Goal: Transaction & Acquisition: Obtain resource

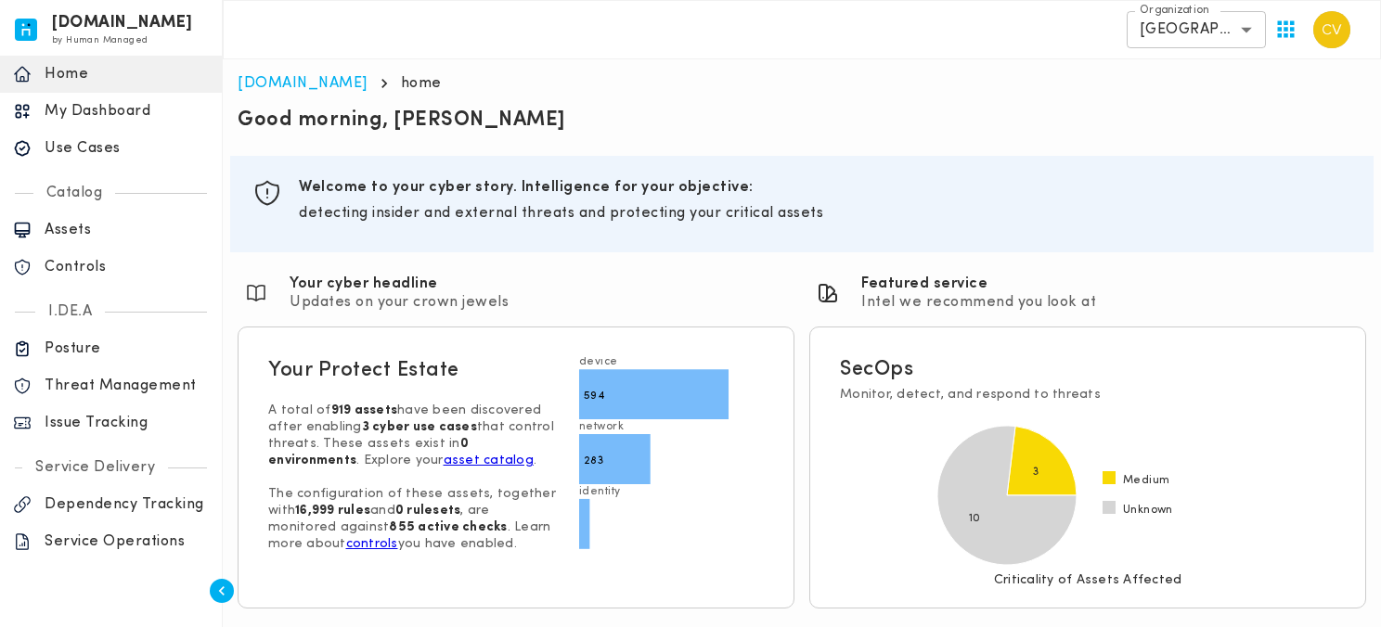
click at [73, 424] on p "Issue Tracking" at bounding box center [127, 423] width 164 height 19
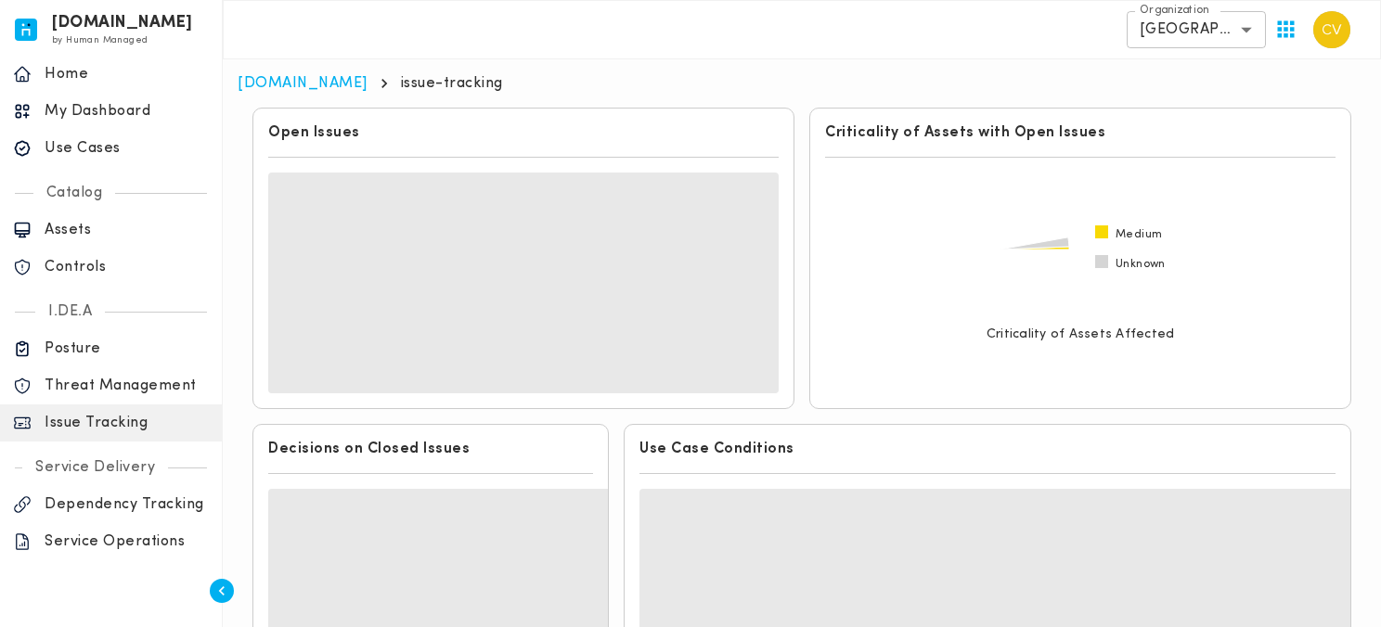
click at [1241, 32] on body "[DOMAIN_NAME] by Human Managed {"resourceSet":[{"resourceId":"invicta-io/web/na…" at bounding box center [690, 478] width 1381 height 956
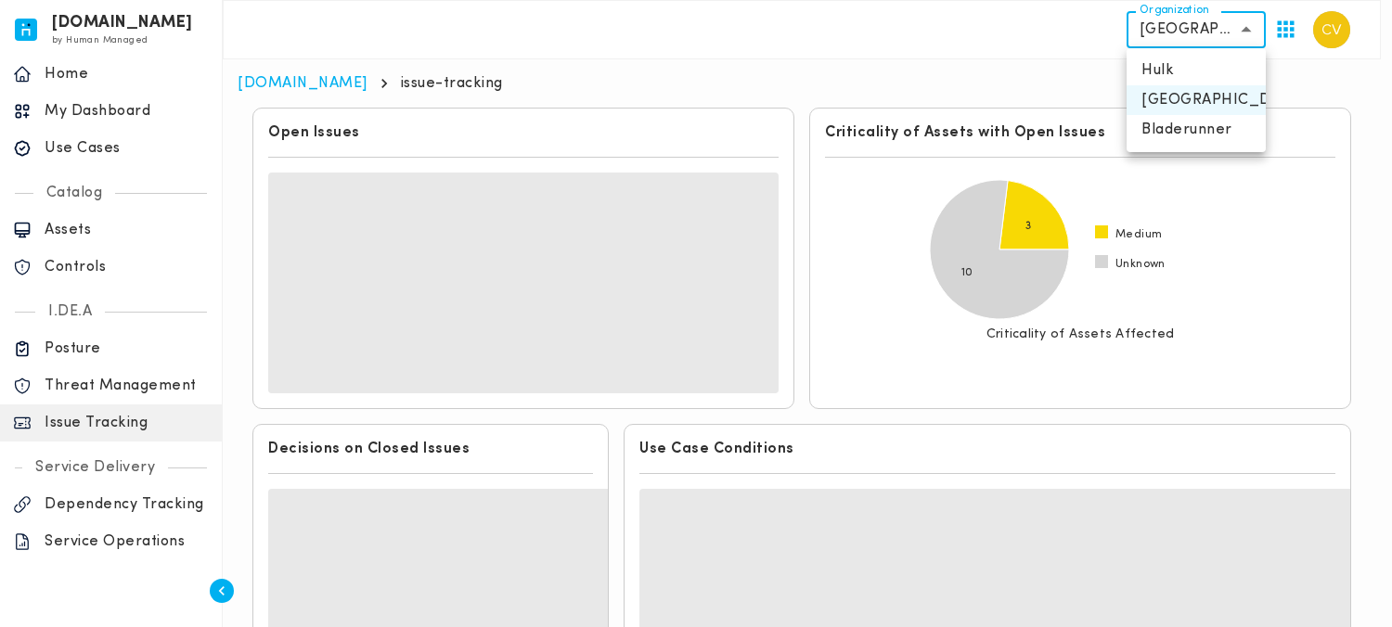
click at [1241, 32] on div at bounding box center [696, 313] width 1392 height 627
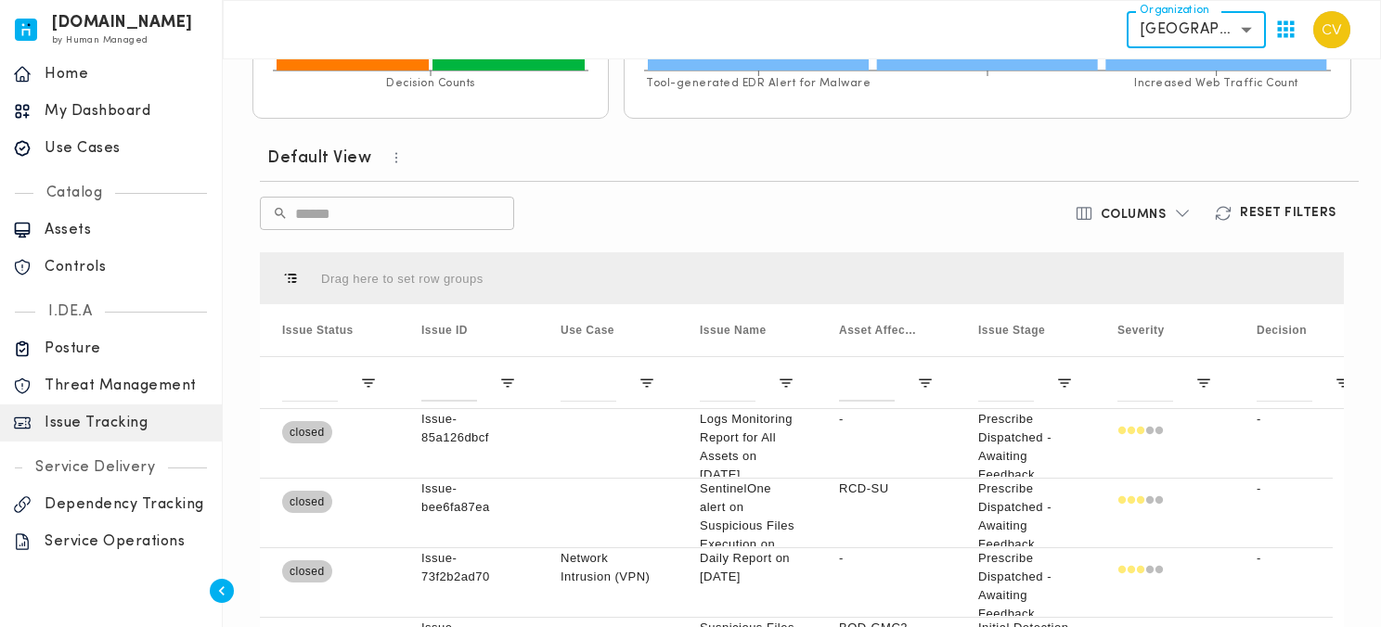
scroll to position [587, 0]
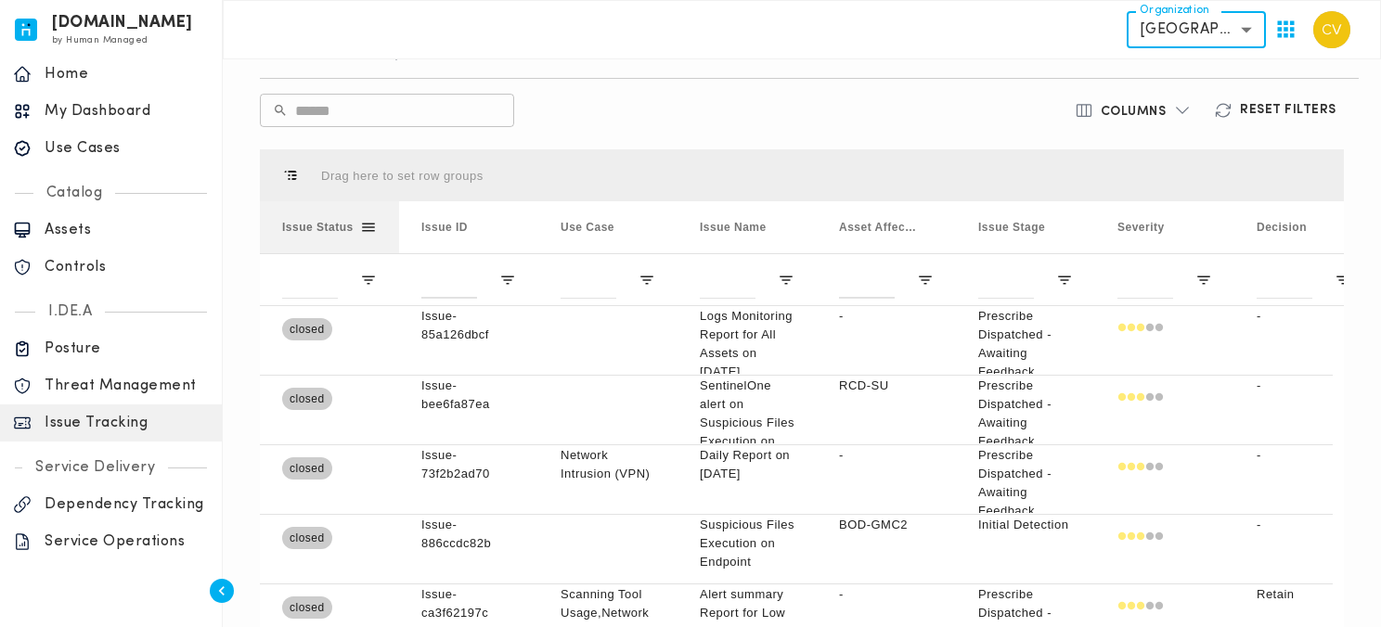
click at [365, 226] on span at bounding box center [368, 227] width 17 height 17
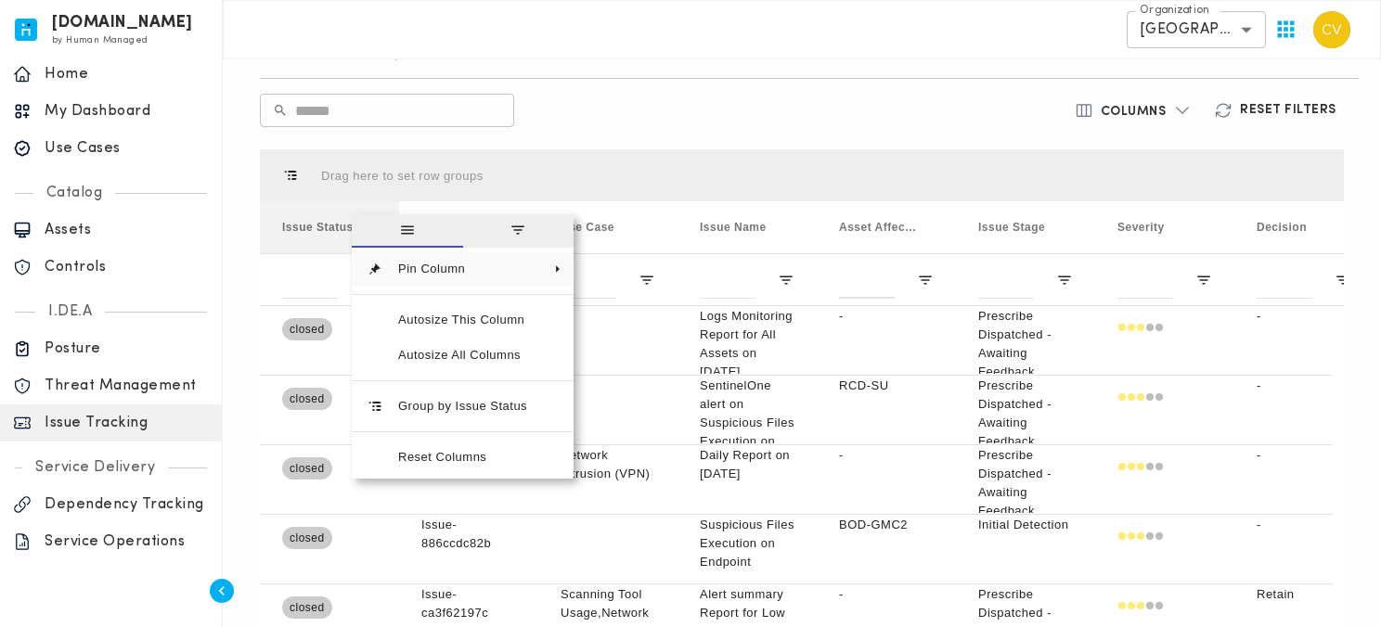
click at [364, 226] on span "general" at bounding box center [407, 230] width 111 height 33
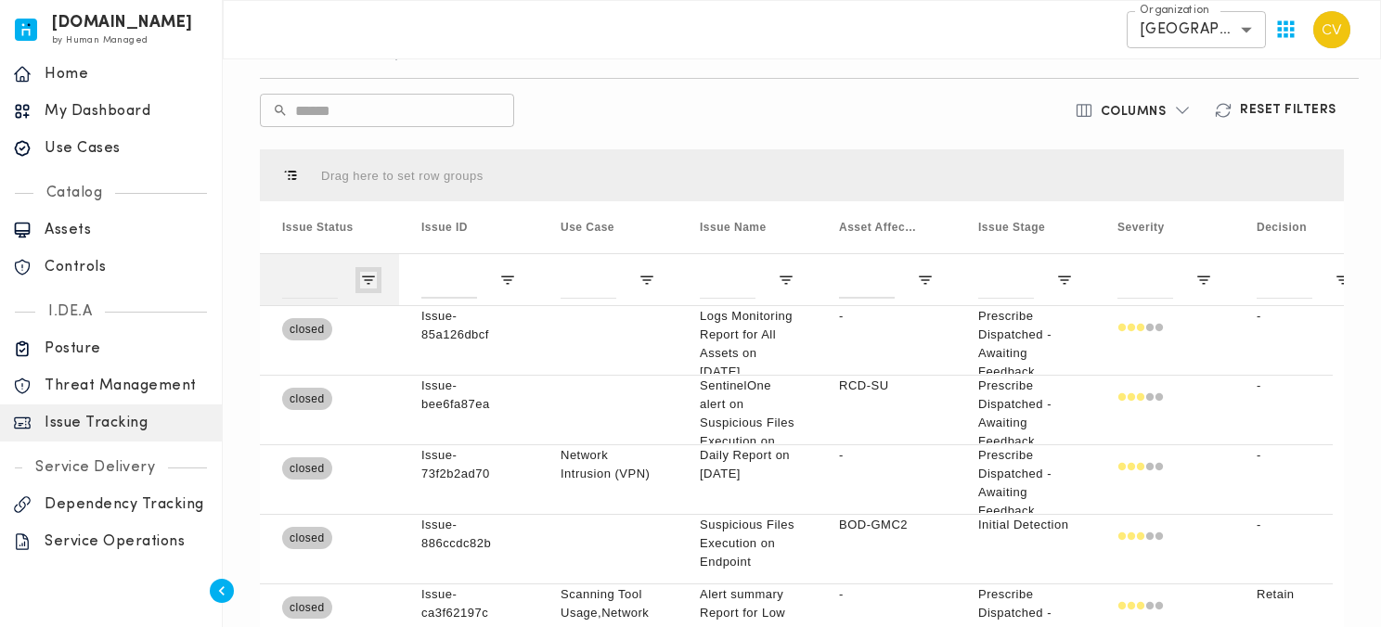
click at [370, 278] on span "Open Filter Menu" at bounding box center [368, 280] width 17 height 17
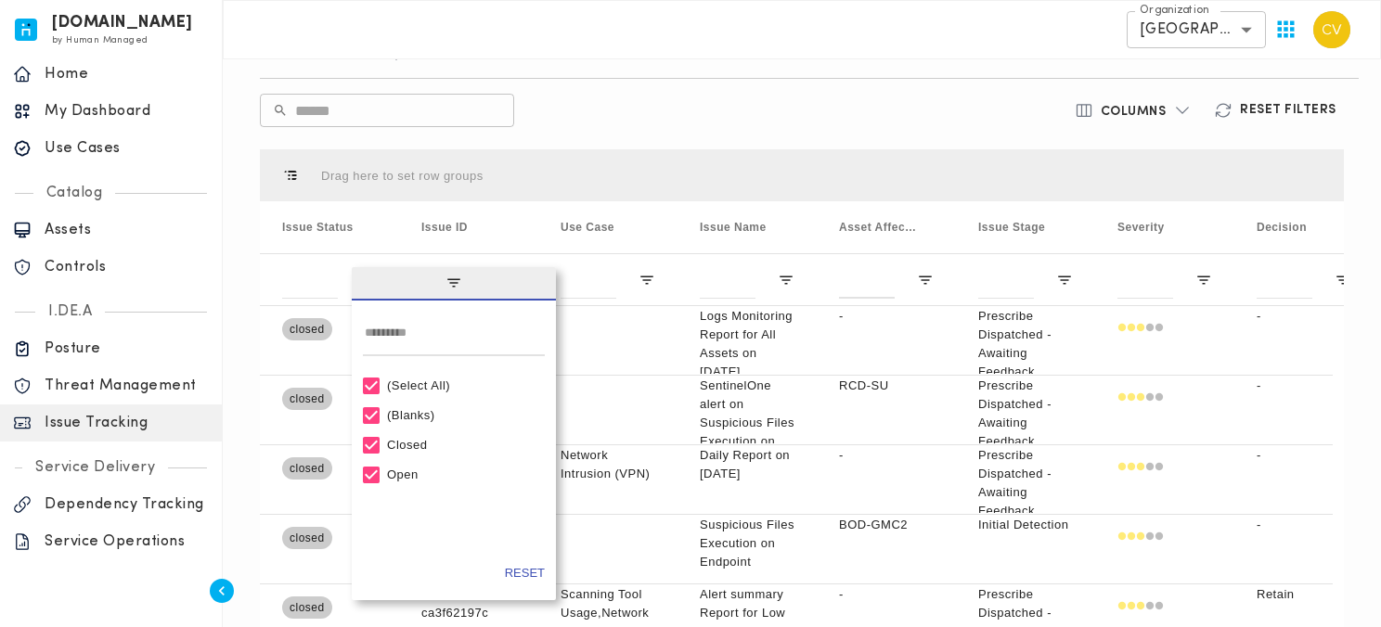
click at [414, 390] on div "(Select All)" at bounding box center [462, 386] width 150 height 14
type input "***"
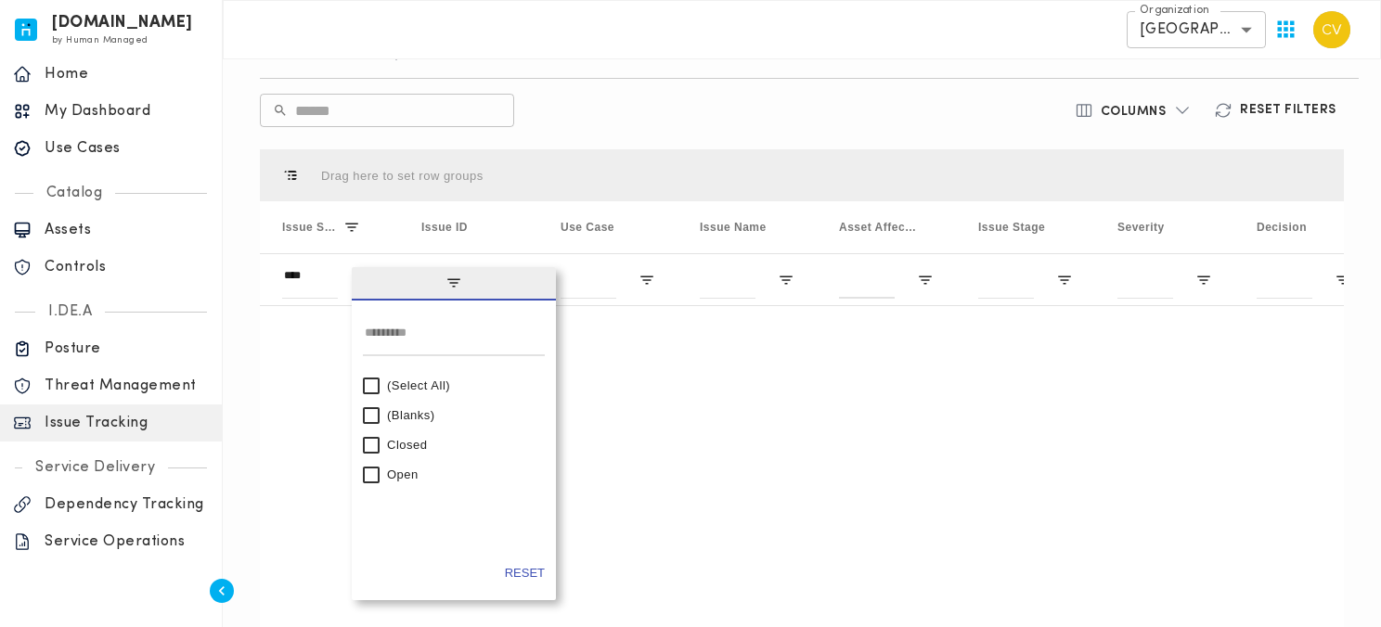
click at [608, 94] on div "​ ​" at bounding box center [623, 110] width 727 height 33
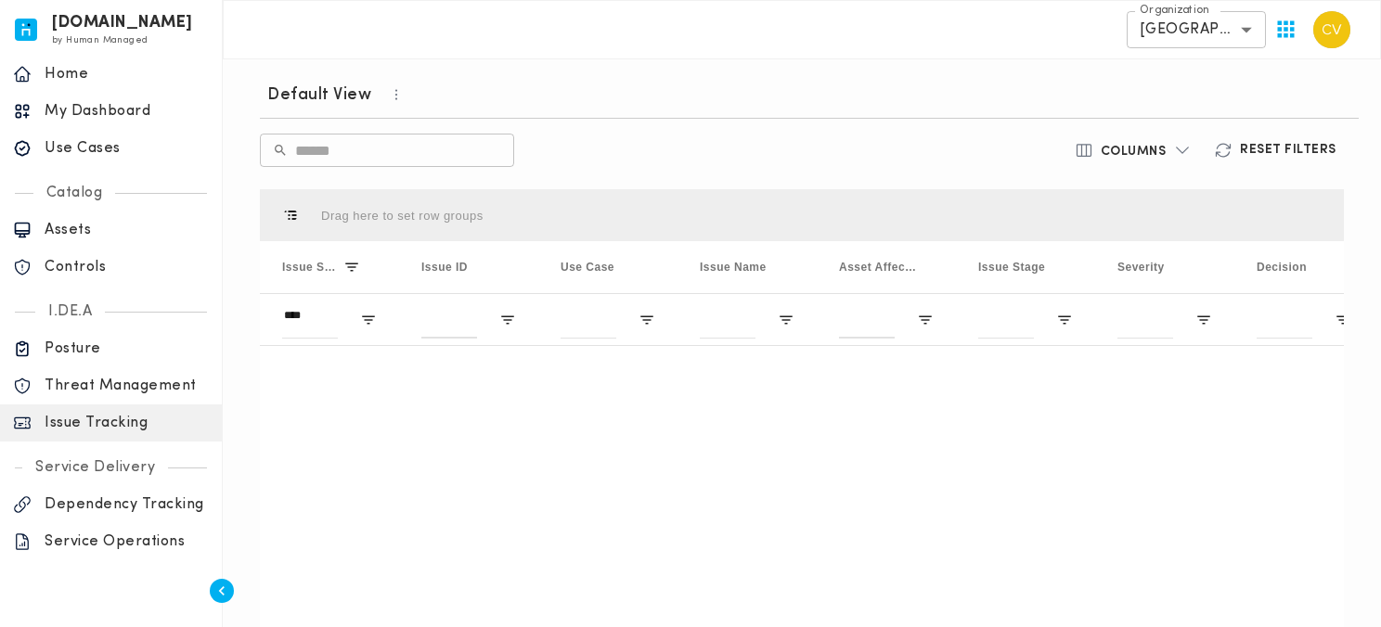
scroll to position [544, 0]
click at [388, 100] on icon "button" at bounding box center [396, 98] width 17 height 17
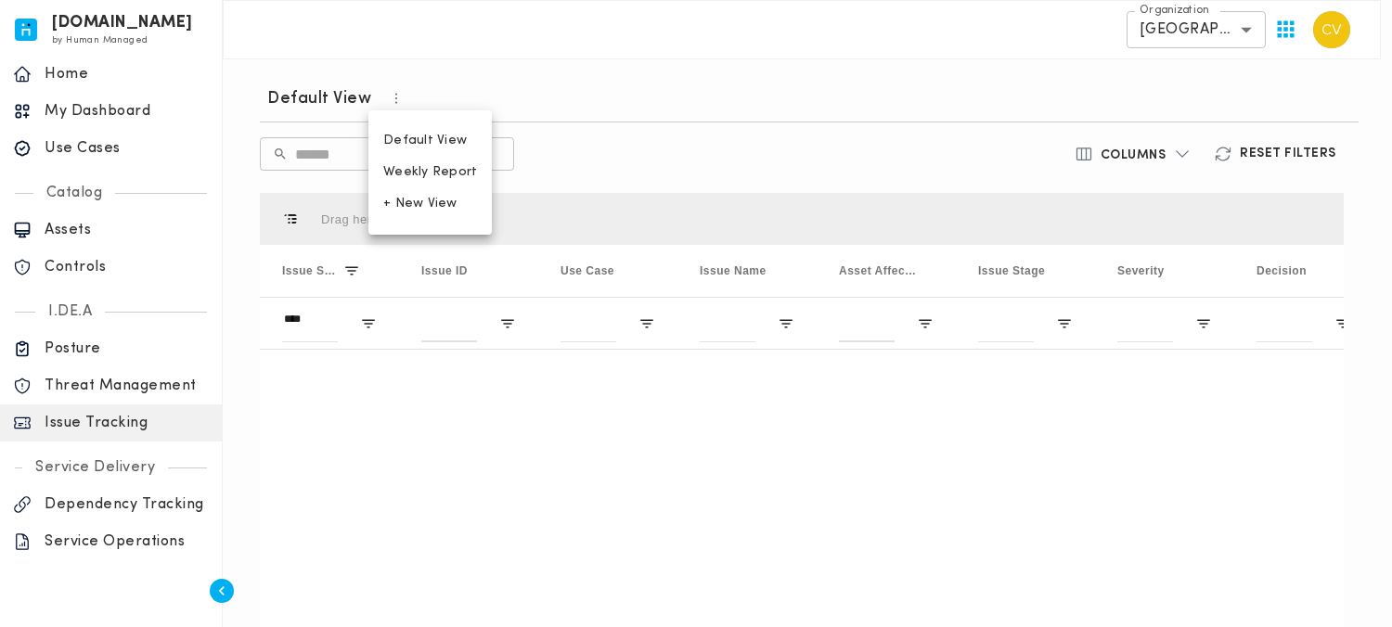
click at [543, 89] on div at bounding box center [696, 313] width 1392 height 627
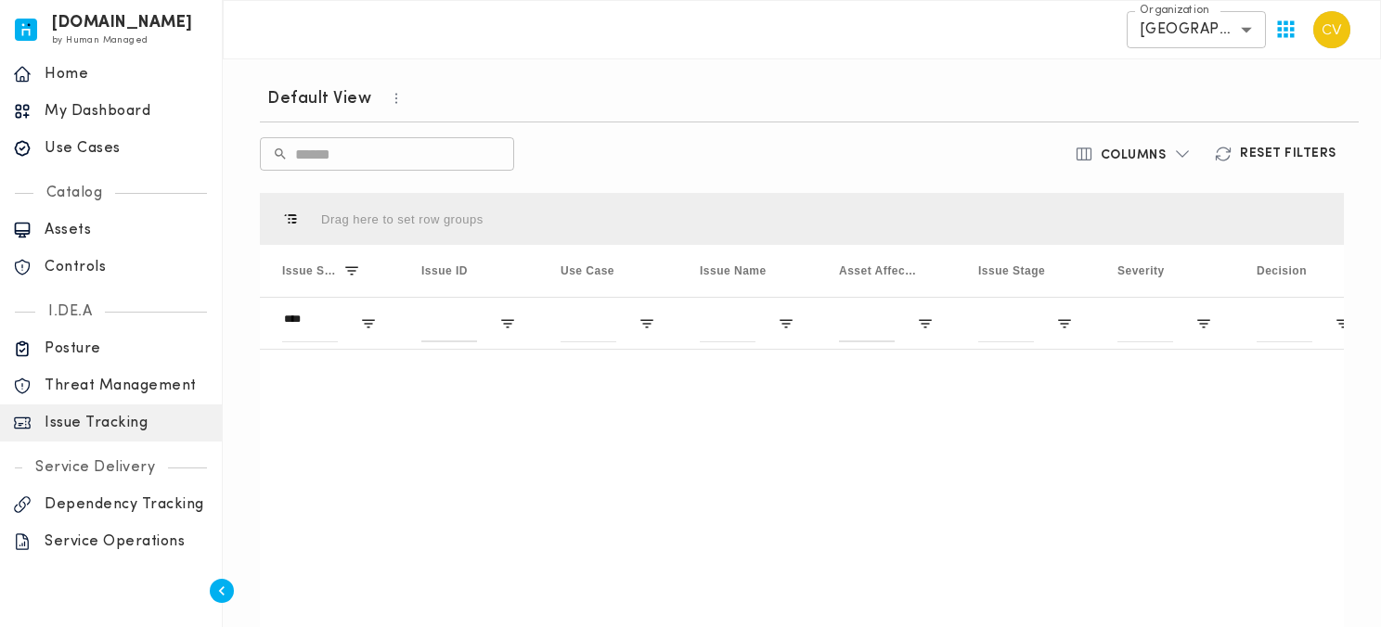
click at [395, 102] on icon "button" at bounding box center [396, 98] width 17 height 17
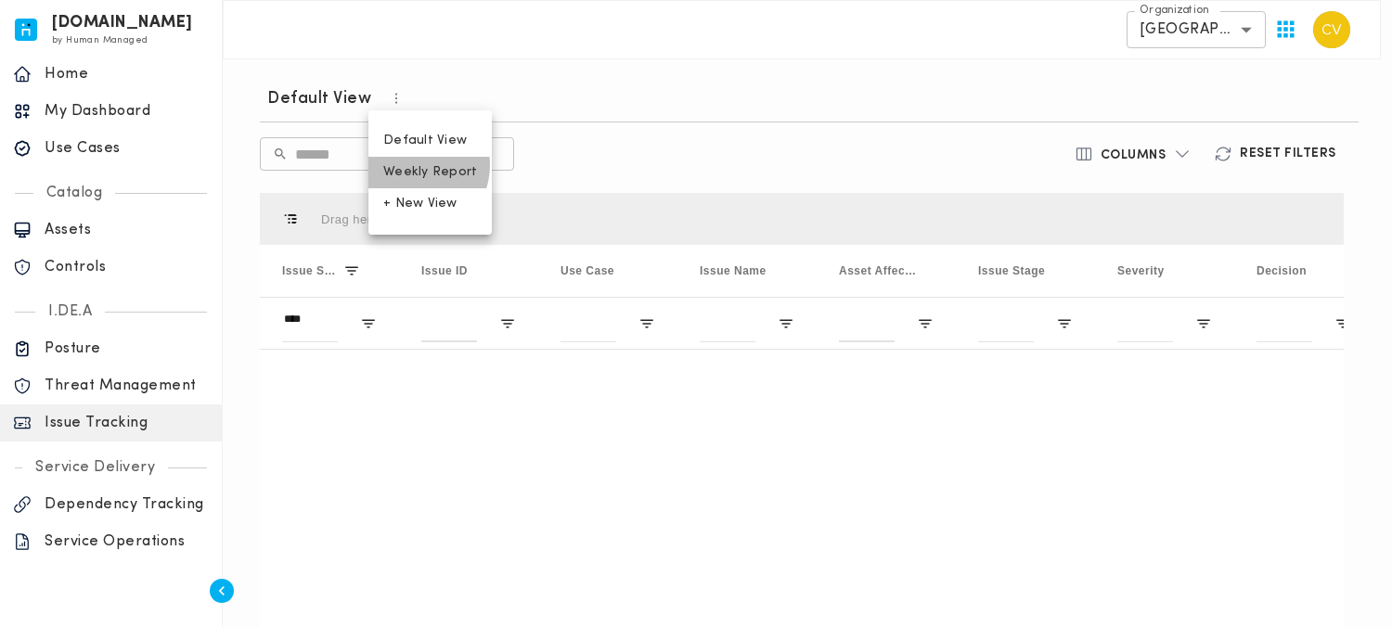
click at [413, 165] on span "Weekly Report" at bounding box center [430, 172] width 94 height 17
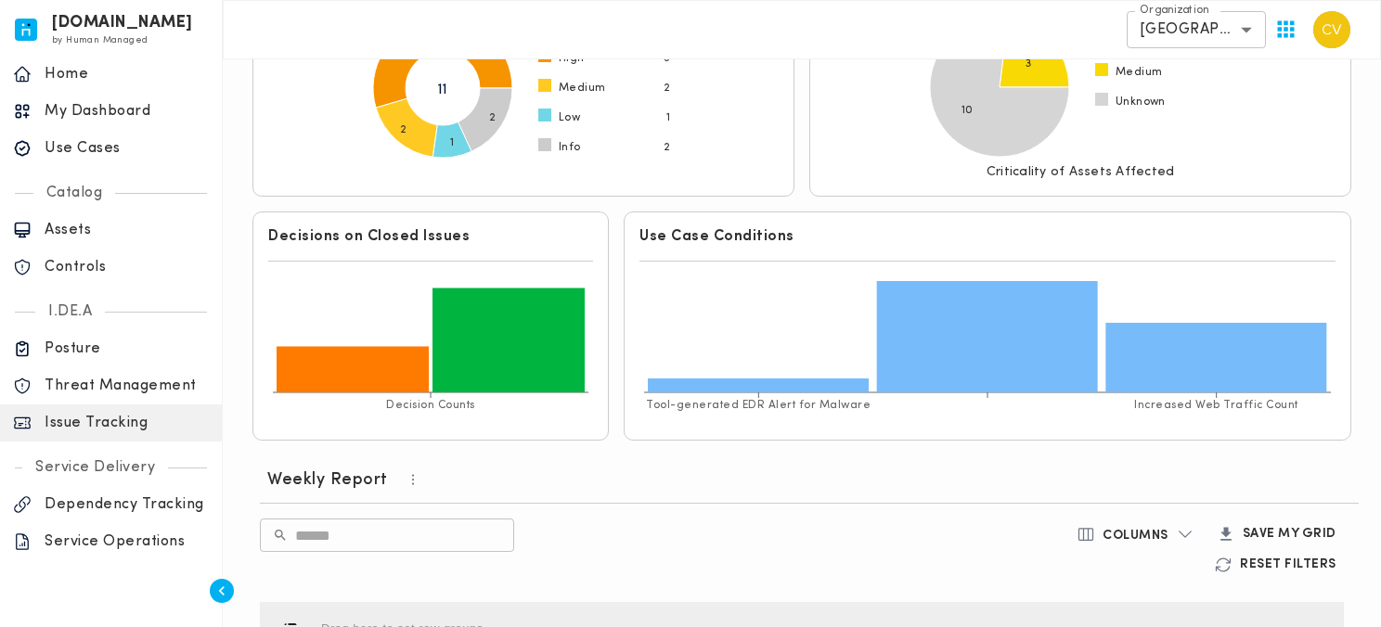
scroll to position [523, 0]
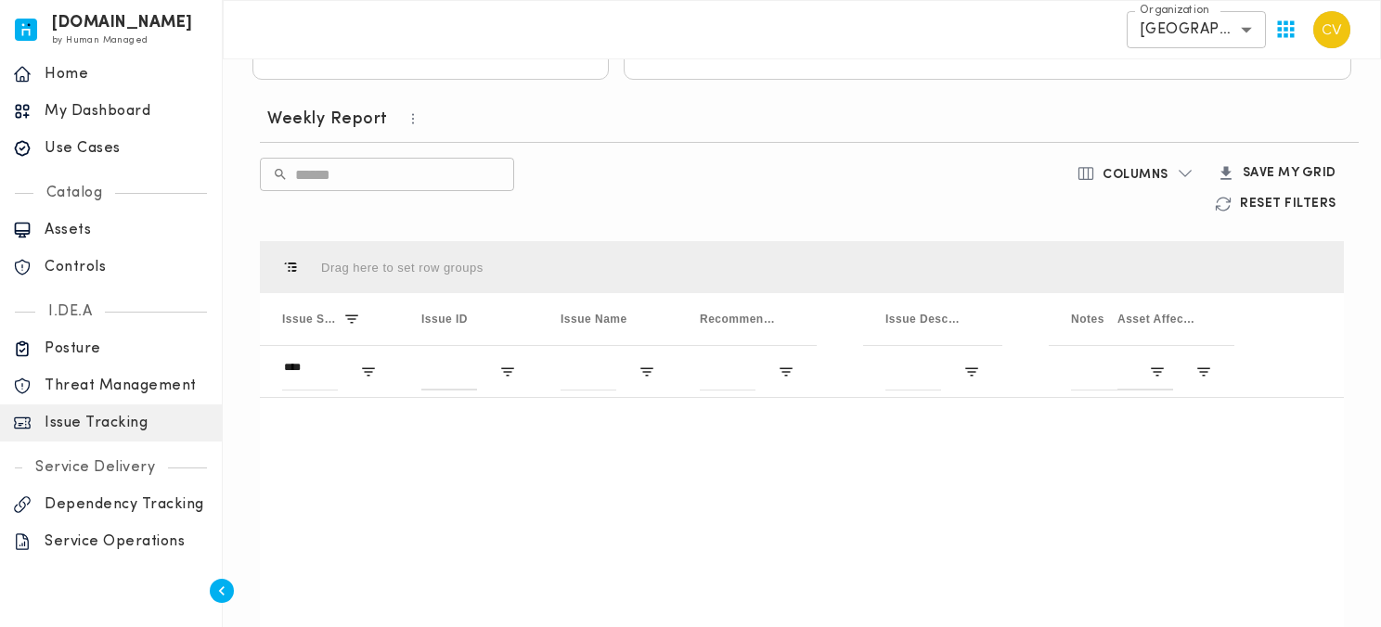
click at [341, 125] on h6 "Weekly Report" at bounding box center [327, 120] width 121 height 22
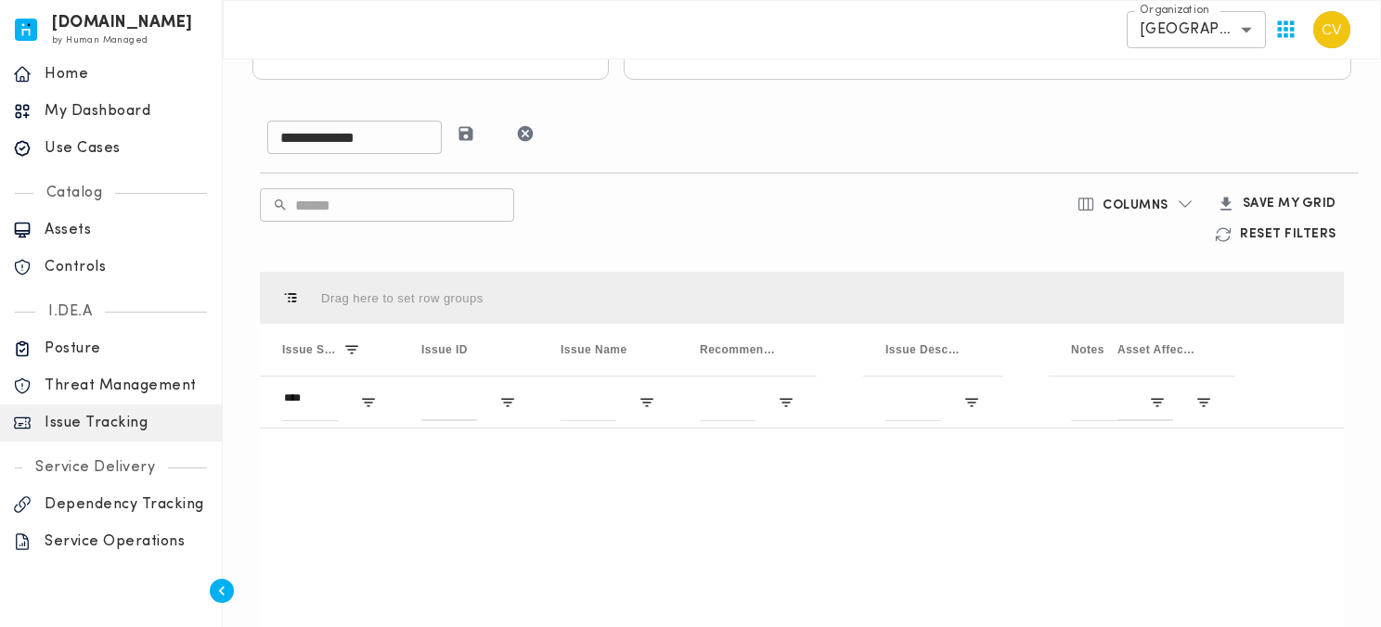
click at [534, 134] on icon "button" at bounding box center [526, 134] width 16 height 16
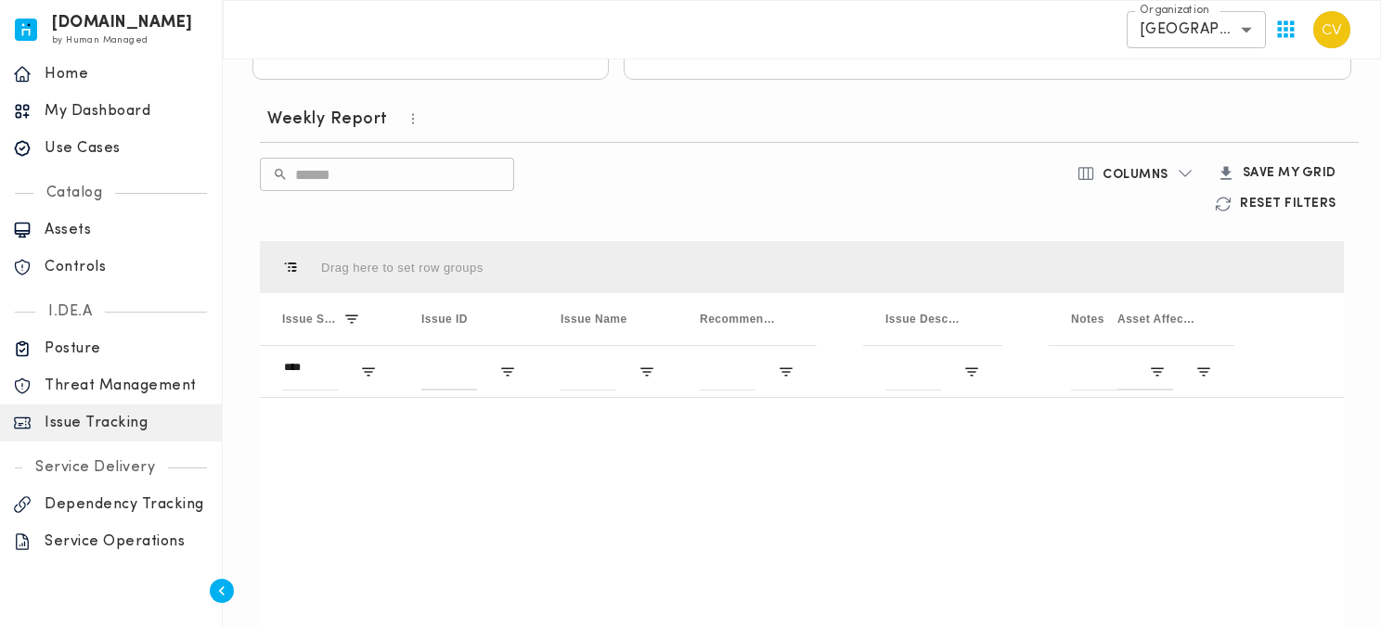
click at [395, 123] on button "button" at bounding box center [417, 118] width 59 height 25
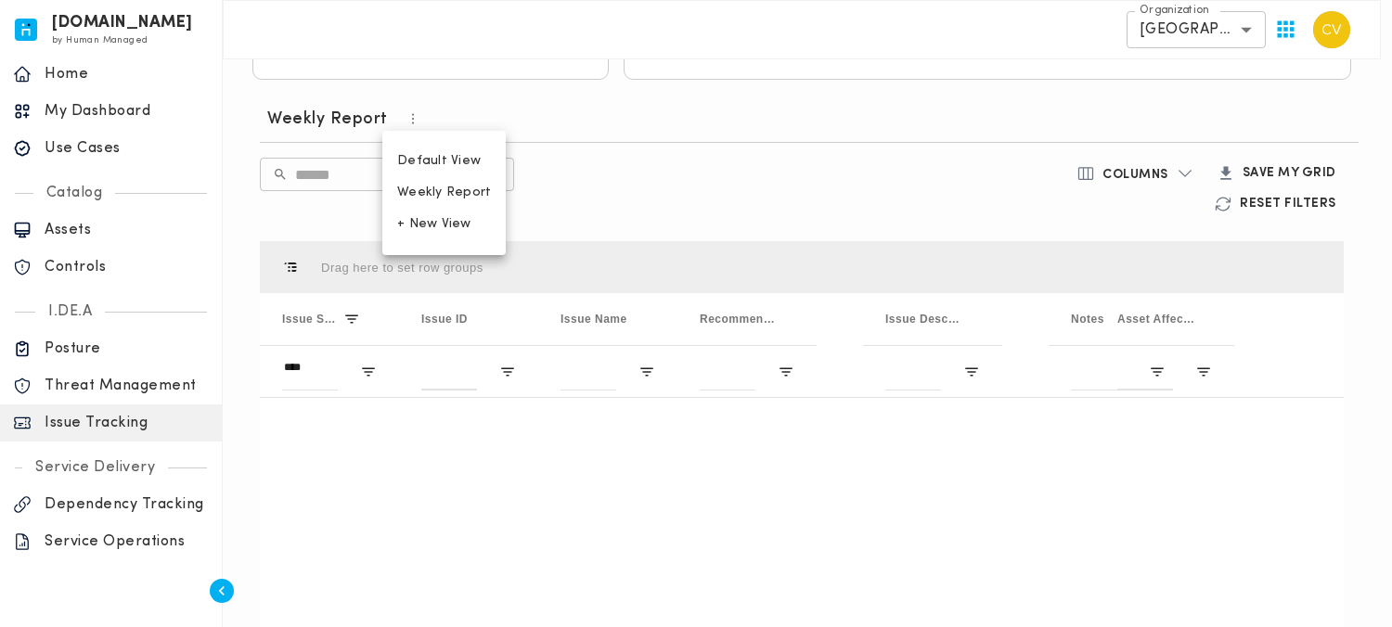
click at [434, 159] on span "Default View" at bounding box center [444, 161] width 94 height 17
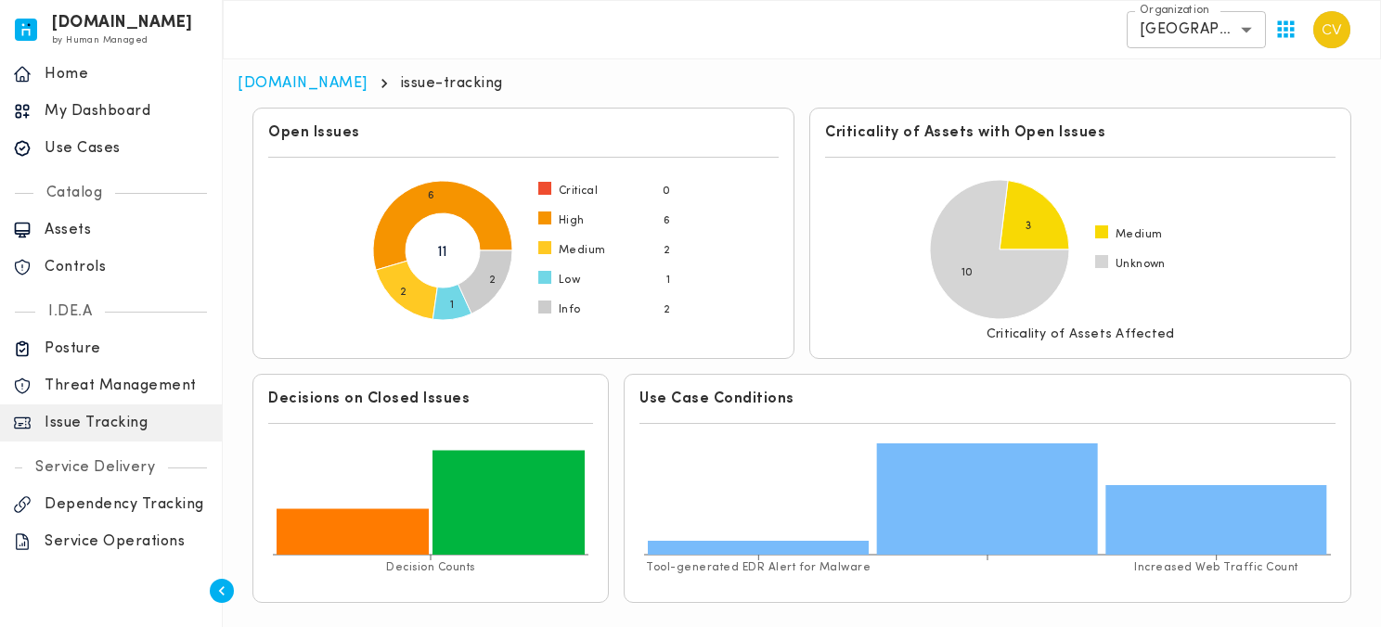
scroll to position [617, 0]
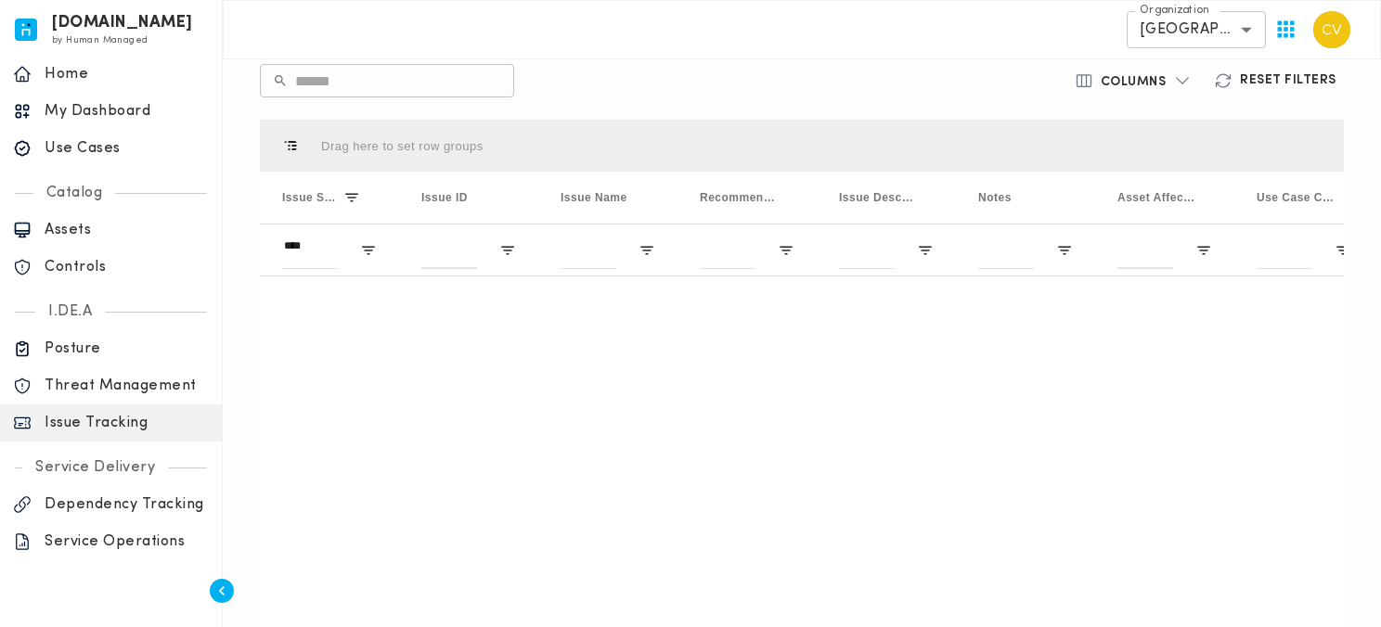
click at [1253, 78] on h6 "Reset Filters" at bounding box center [1288, 80] width 96 height 17
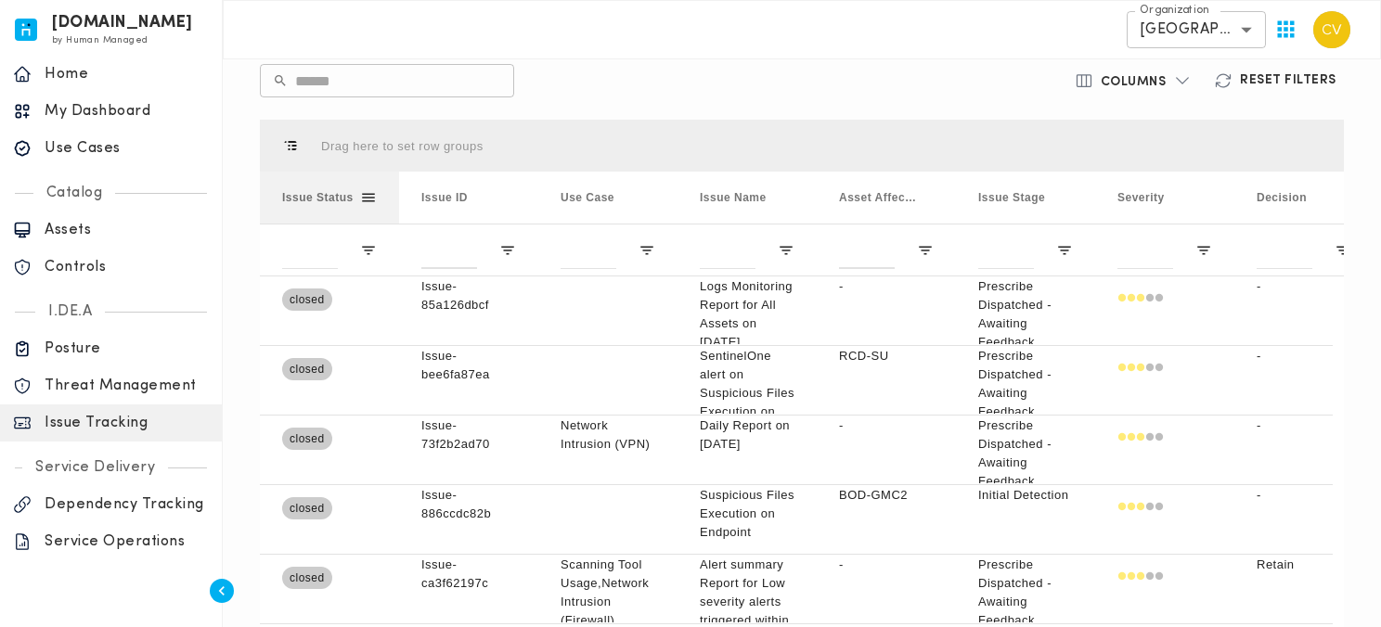
click at [370, 201] on span at bounding box center [368, 197] width 17 height 17
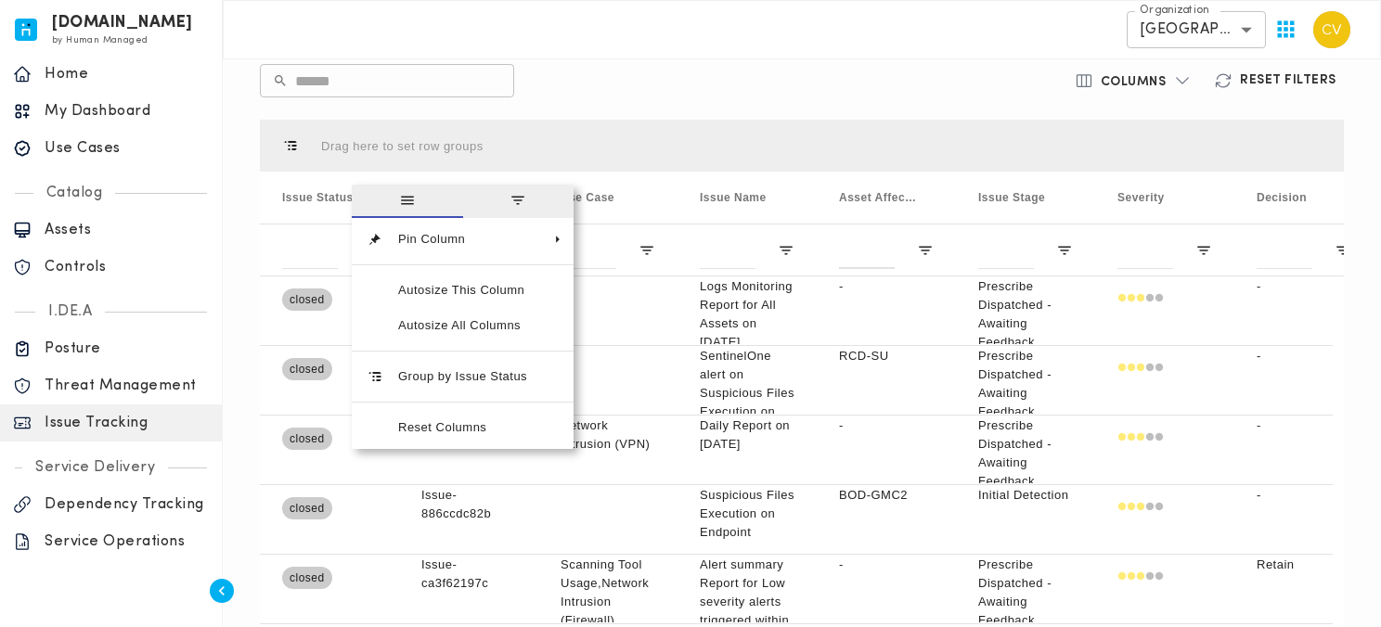
click at [597, 103] on div "Default View ​ ​ Columns Reset Filters Press ENTER to sort. Press ALT DOWN to o…" at bounding box center [801, 359] width 1099 height 717
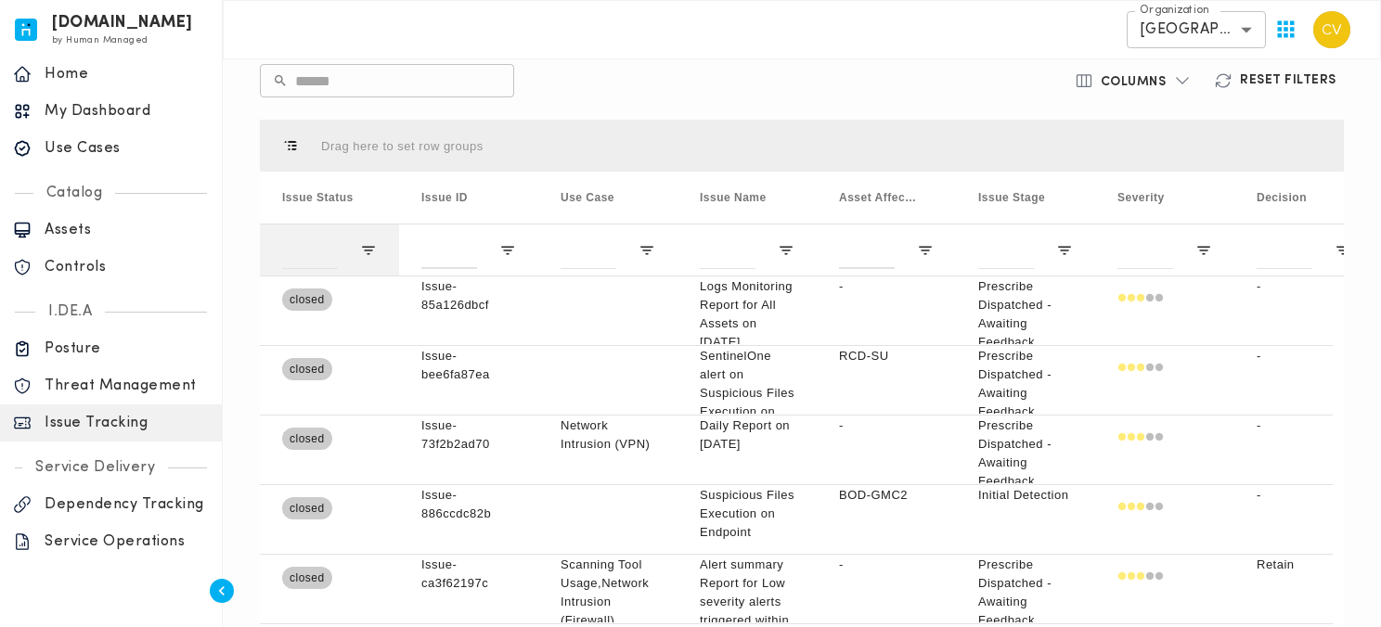
click at [367, 261] on div at bounding box center [329, 250] width 139 height 52
click at [367, 254] on span "Open Filter Menu" at bounding box center [368, 250] width 17 height 17
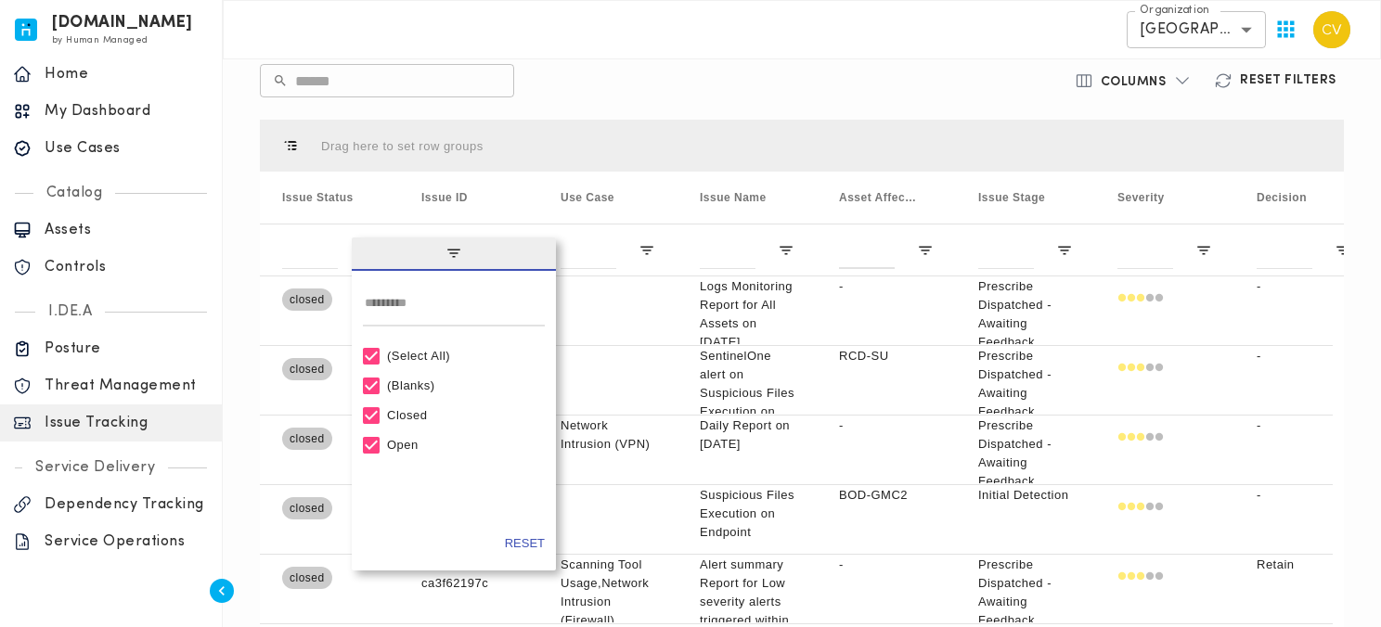
click at [423, 354] on div "(Select All)" at bounding box center [462, 356] width 150 height 14
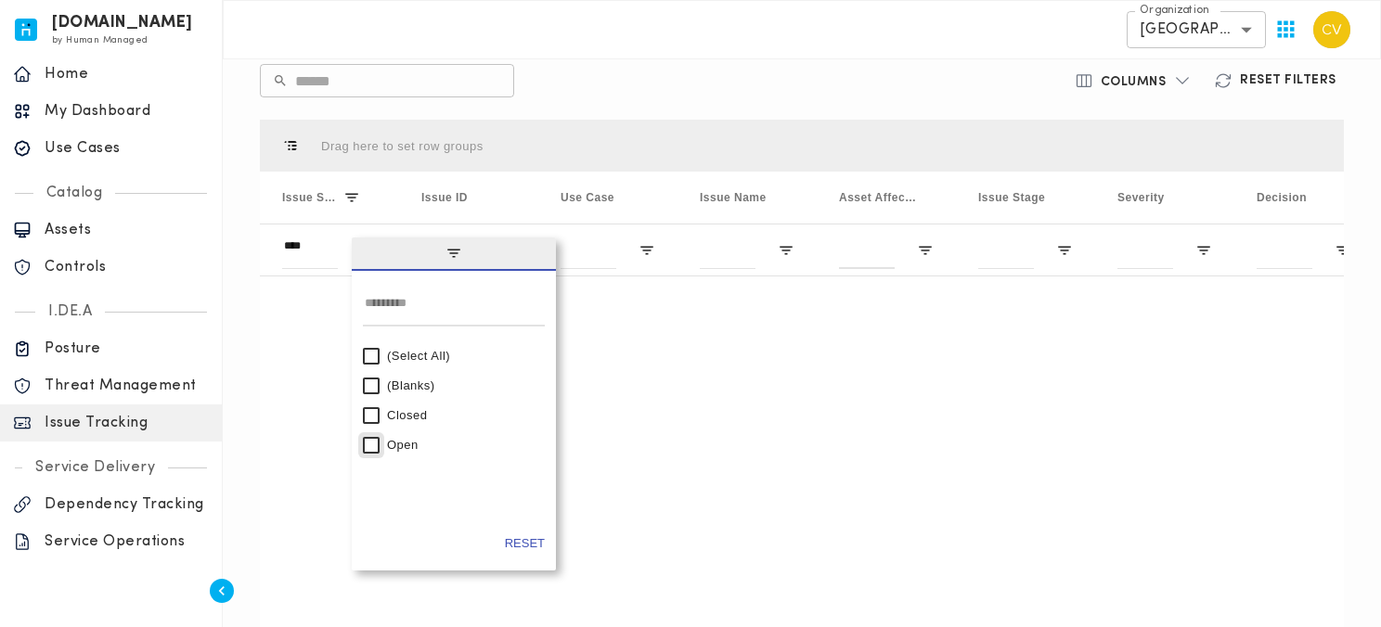
type input "********"
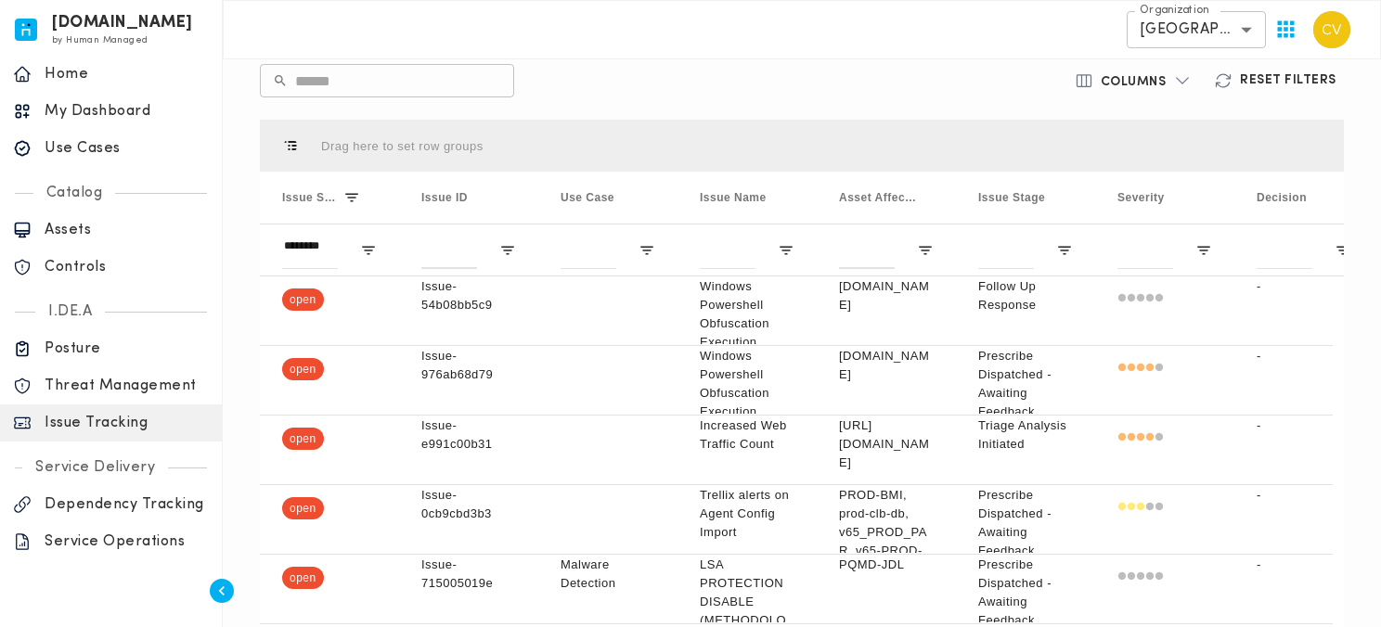
click at [807, 81] on div "​ ​" at bounding box center [623, 80] width 727 height 33
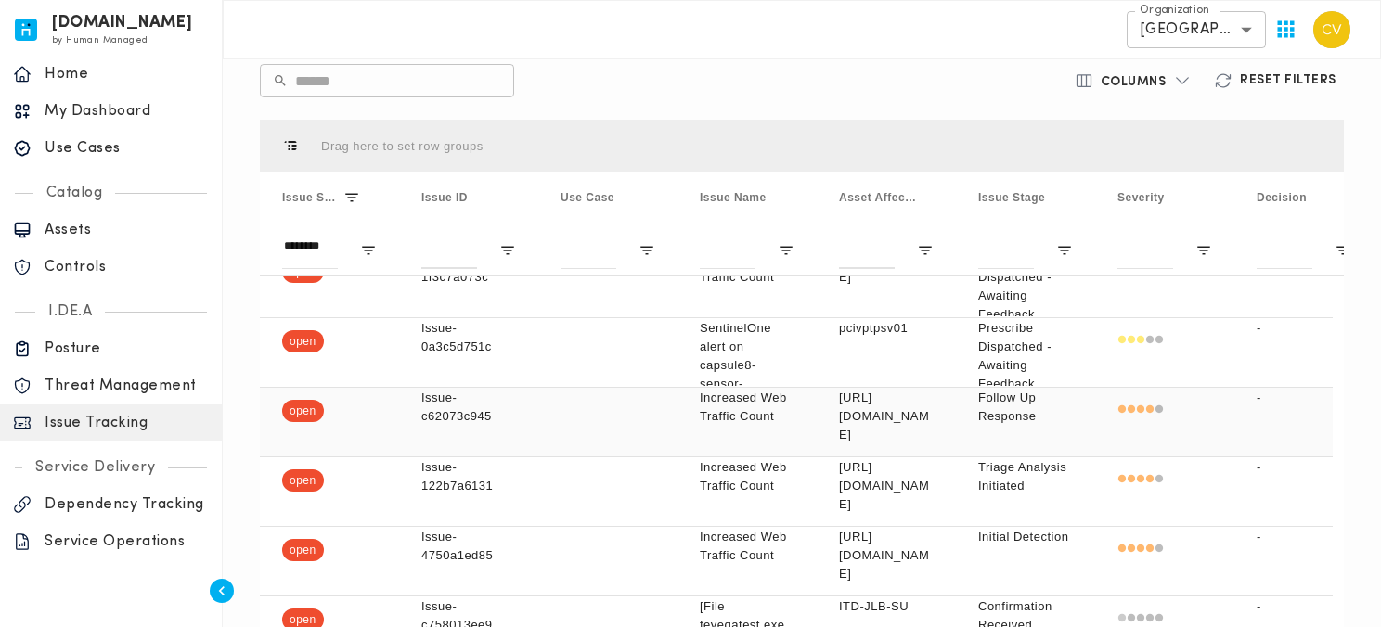
scroll to position [0, 0]
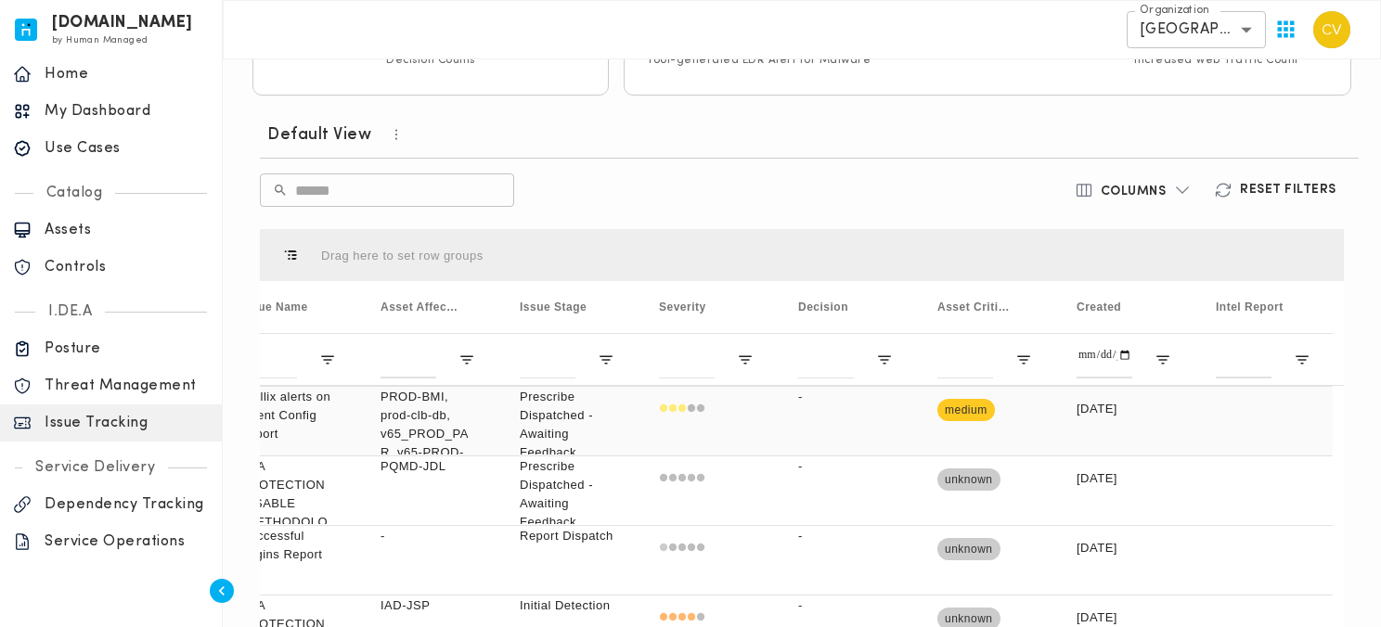
click at [417, 419] on p "PROD-BMI, prod-clb-db, v65_PROD_PAR, v65-PROD-KEB, v65-PROD-TYB, v65-PROD-[PERS…" at bounding box center [427, 555] width 95 height 334
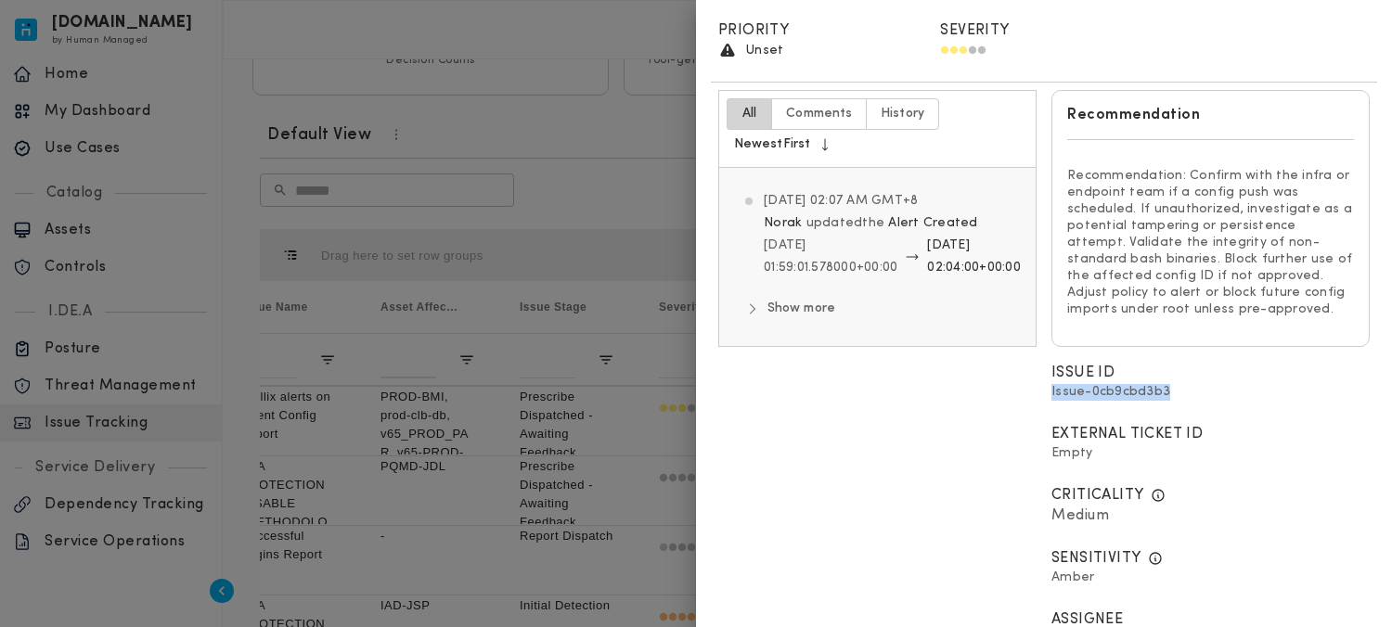
drag, startPoint x: 1167, startPoint y: 391, endPoint x: 1042, endPoint y: 397, distance: 125.4
click at [1044, 397] on div "Issue ID Issue-0cb9cbd3b3" at bounding box center [1210, 384] width 333 height 61
copy span "Issue-0cb9cbd3b3"
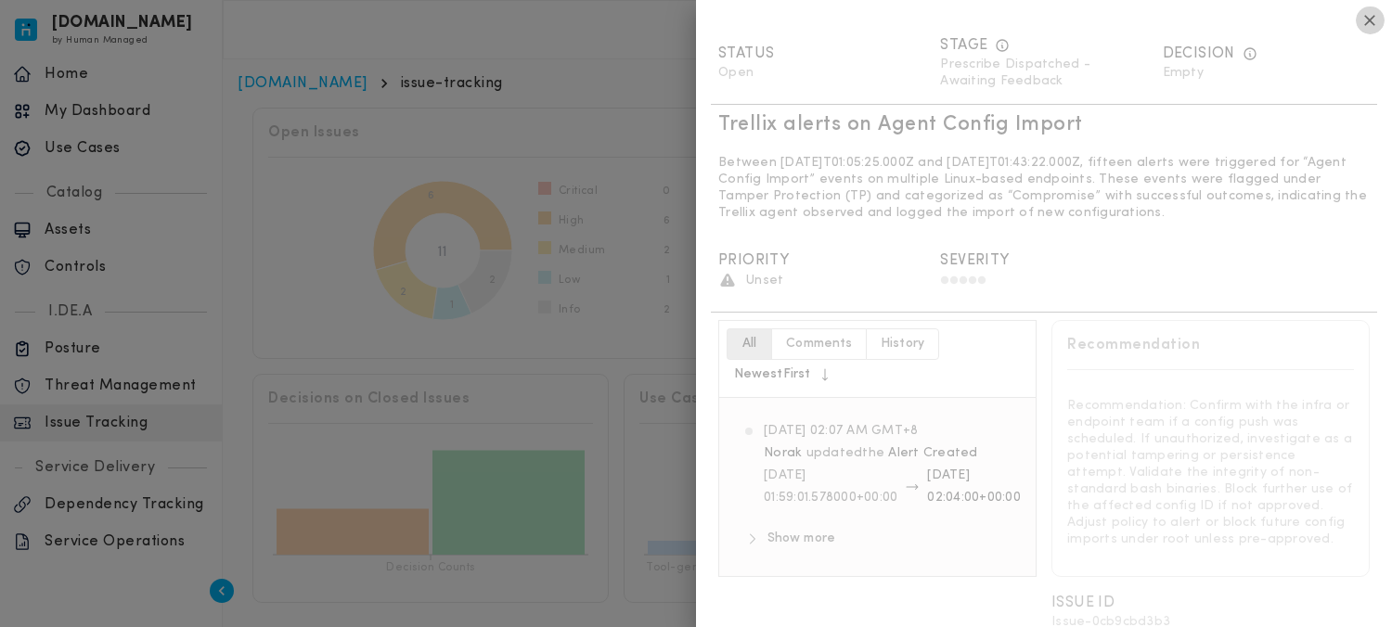
click at [1365, 21] on icon "button" at bounding box center [1370, 20] width 11 height 11
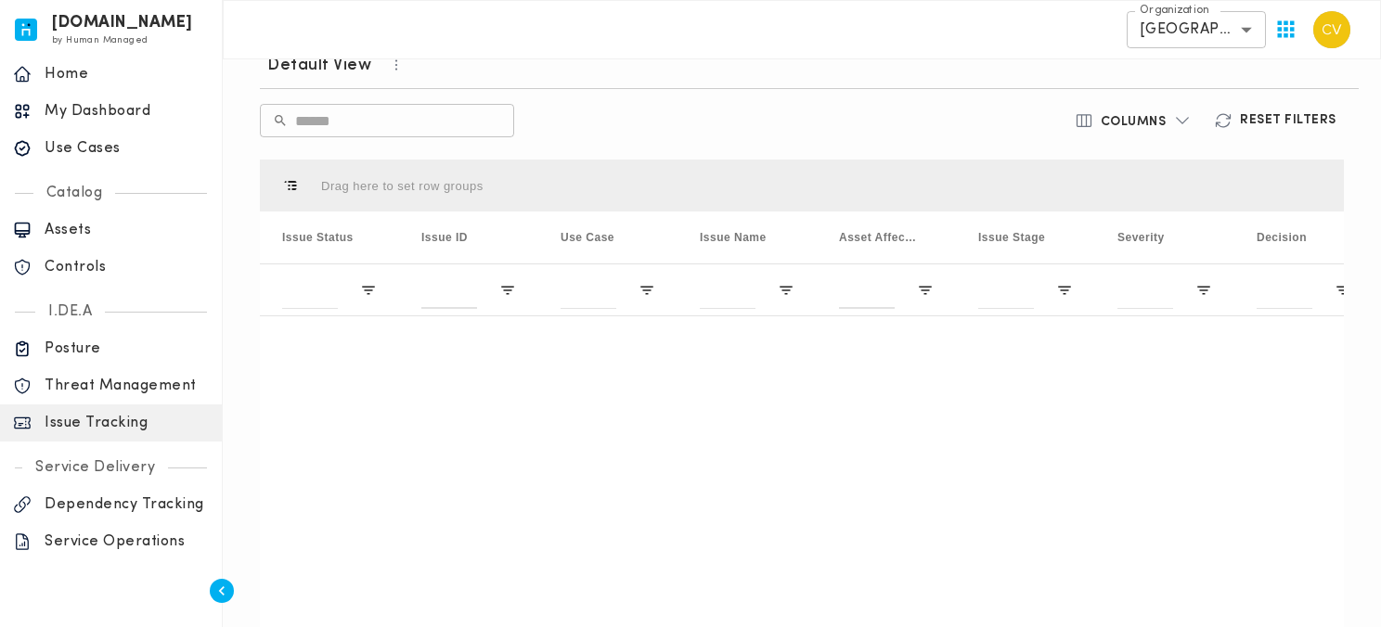
scroll to position [2395, 0]
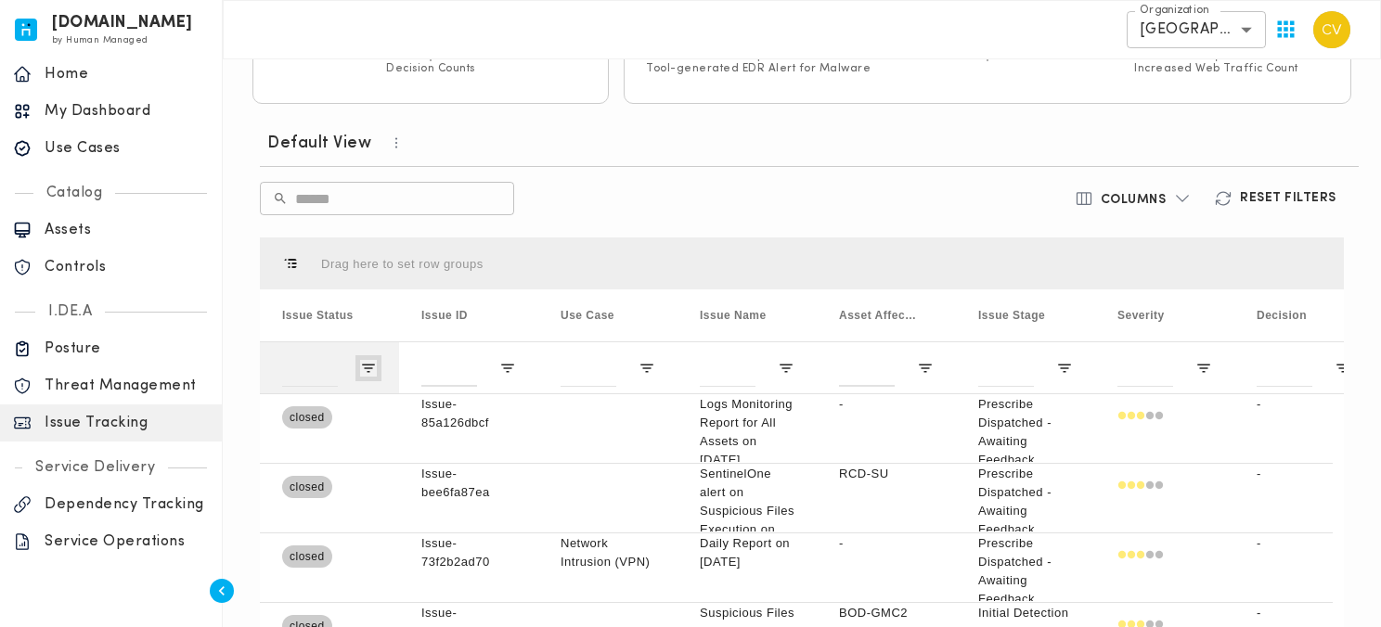
click at [369, 368] on span "Open Filter Menu" at bounding box center [368, 368] width 17 height 17
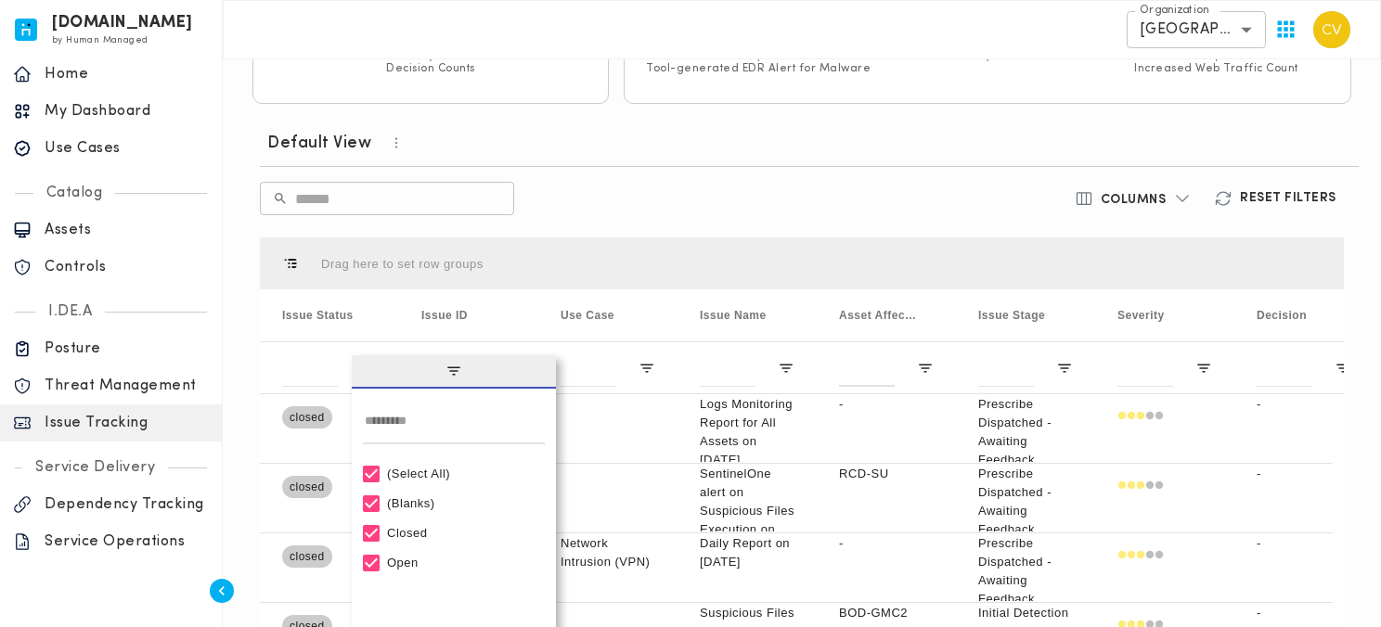
click at [398, 476] on div "(Select All)" at bounding box center [462, 474] width 150 height 14
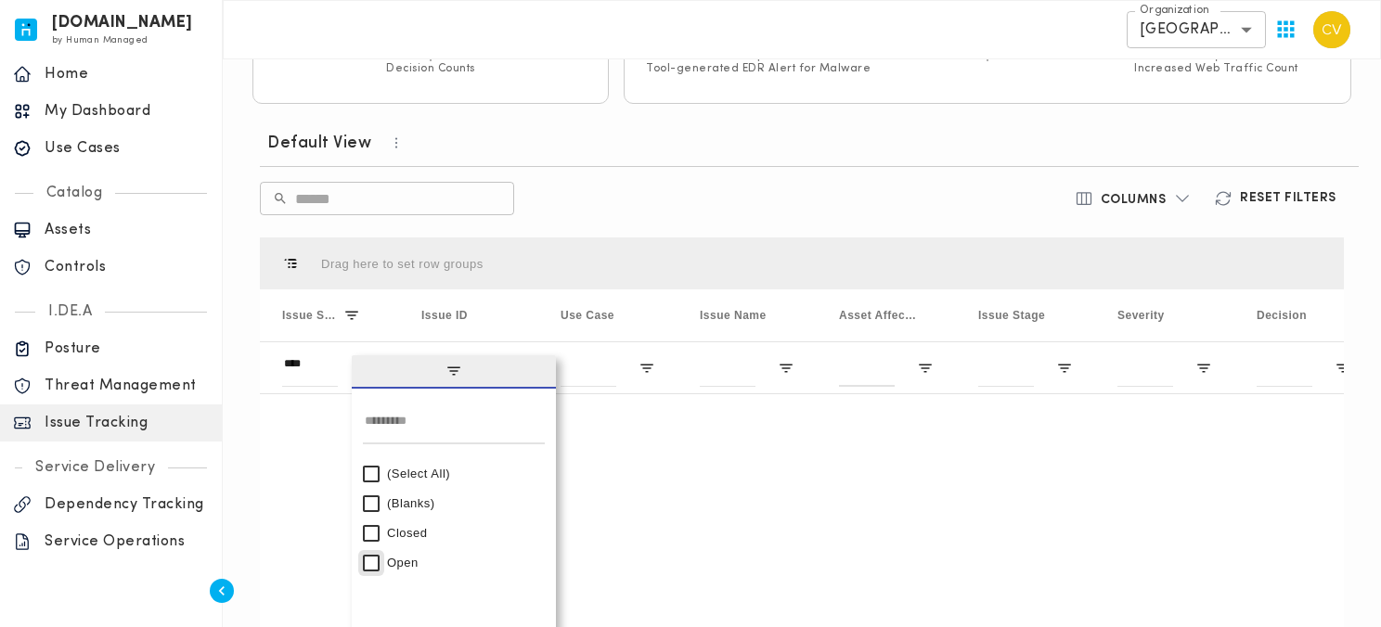
type input "********"
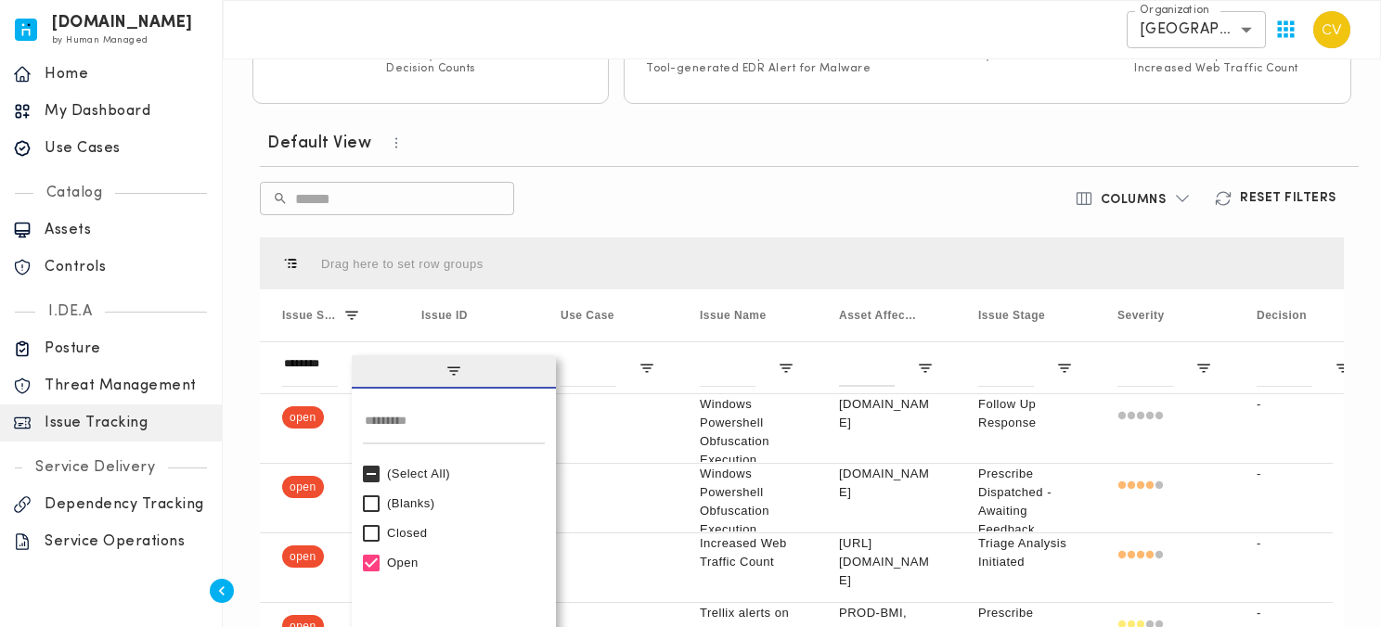
click at [641, 188] on div "​ ​" at bounding box center [623, 198] width 727 height 33
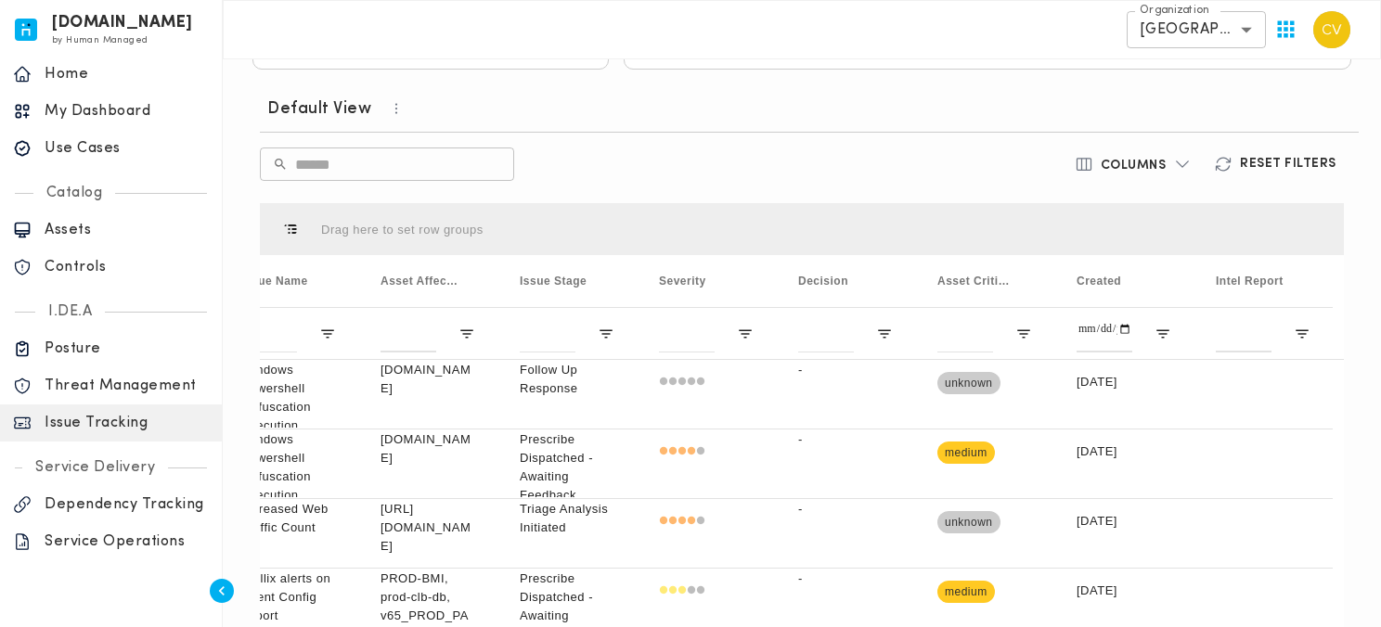
click at [1144, 166] on h6 "Columns" at bounding box center [1133, 166] width 66 height 17
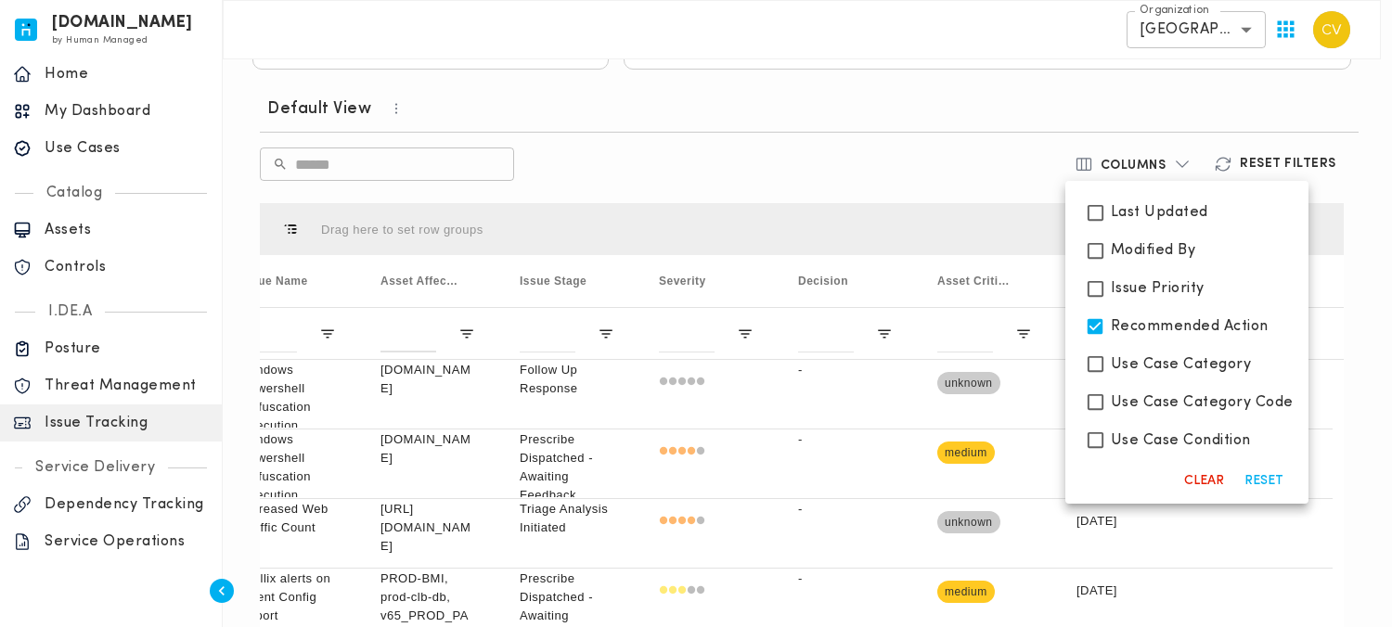
click at [950, 187] on div at bounding box center [696, 313] width 1392 height 627
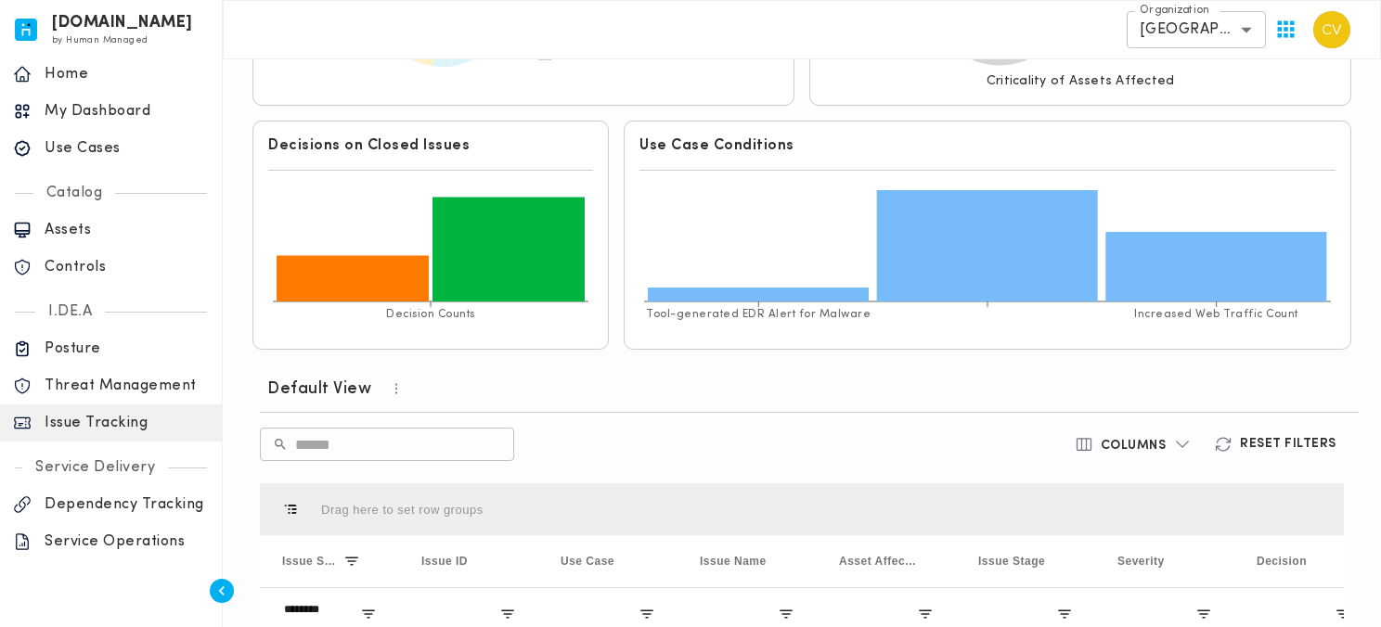
click at [381, 390] on button "button" at bounding box center [400, 388] width 59 height 25
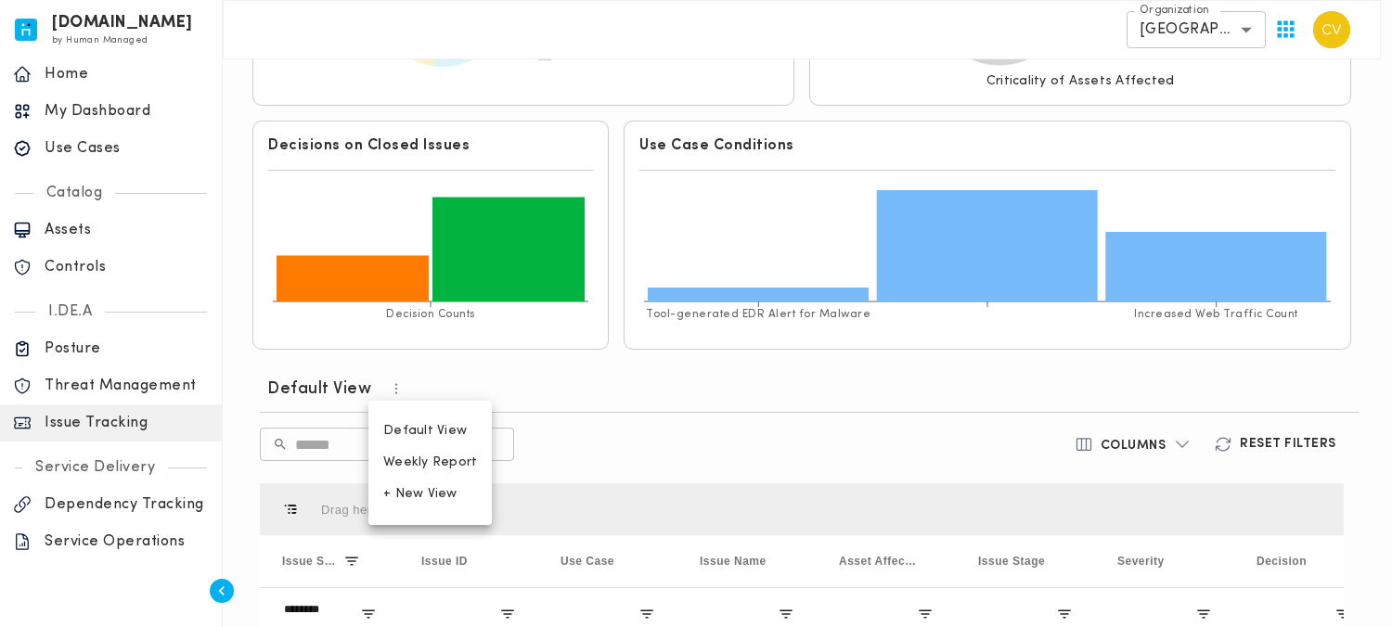
click at [603, 379] on div at bounding box center [696, 313] width 1392 height 627
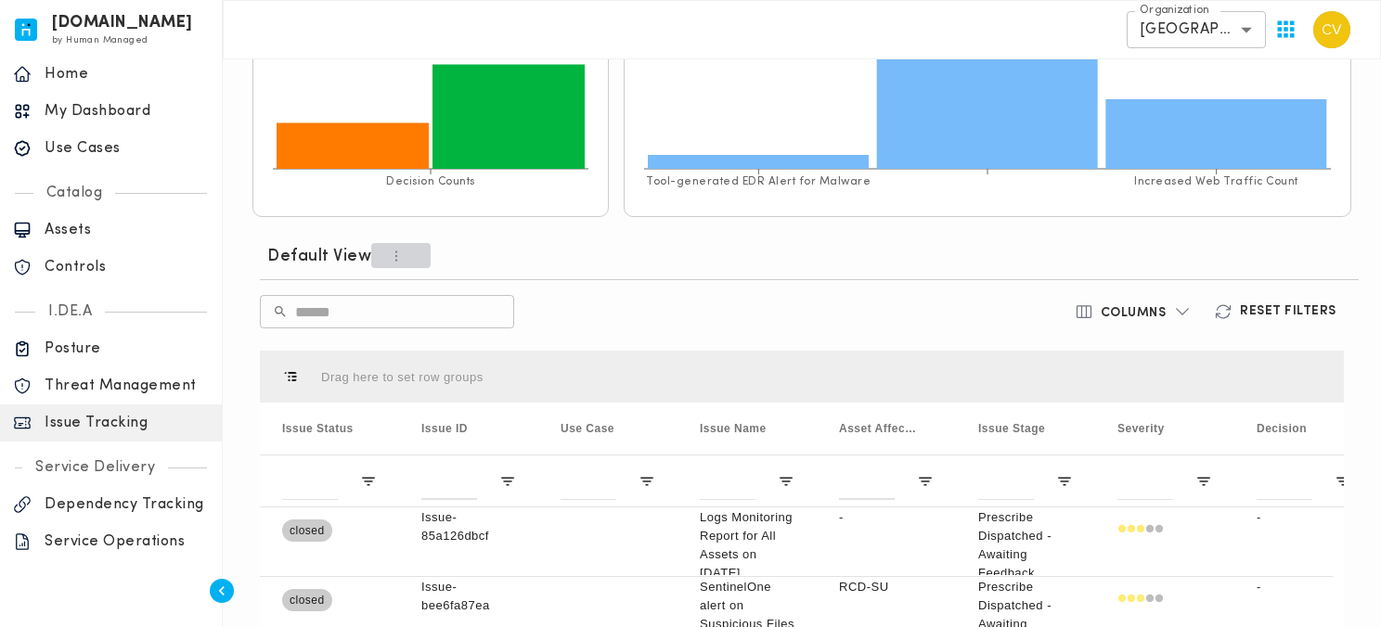
click at [389, 262] on icon "button" at bounding box center [396, 256] width 17 height 17
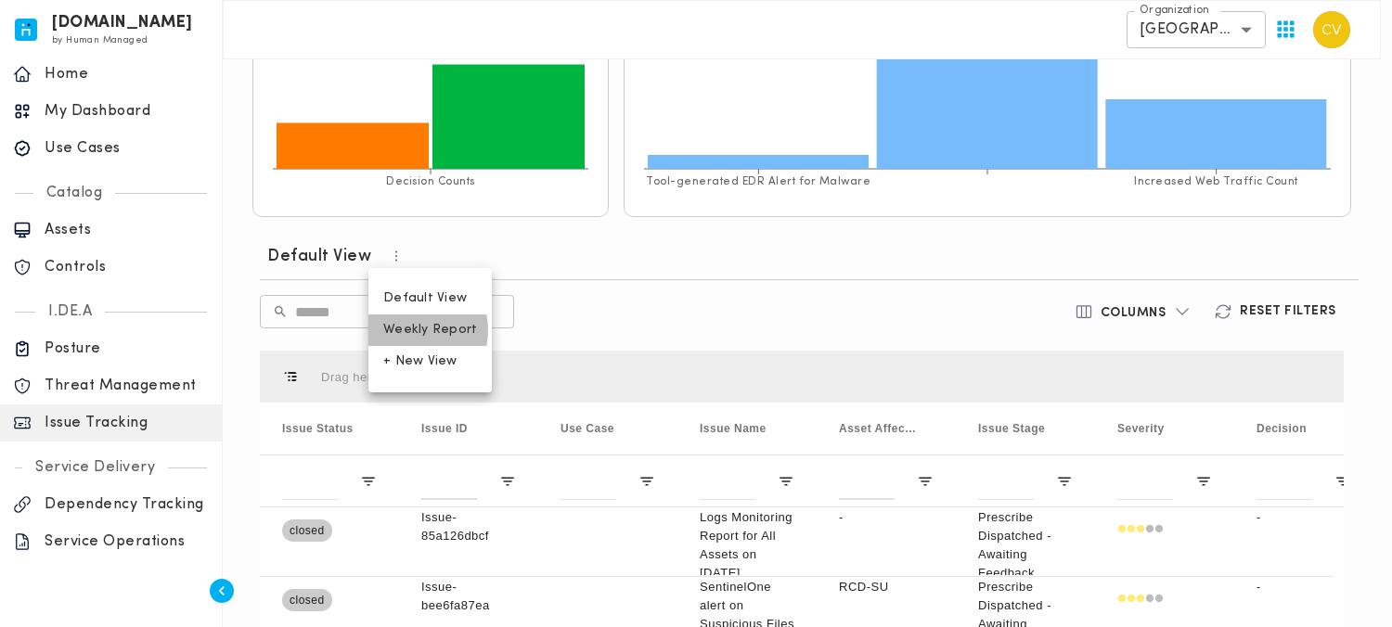
click at [410, 330] on span "Weekly Report" at bounding box center [430, 330] width 94 height 17
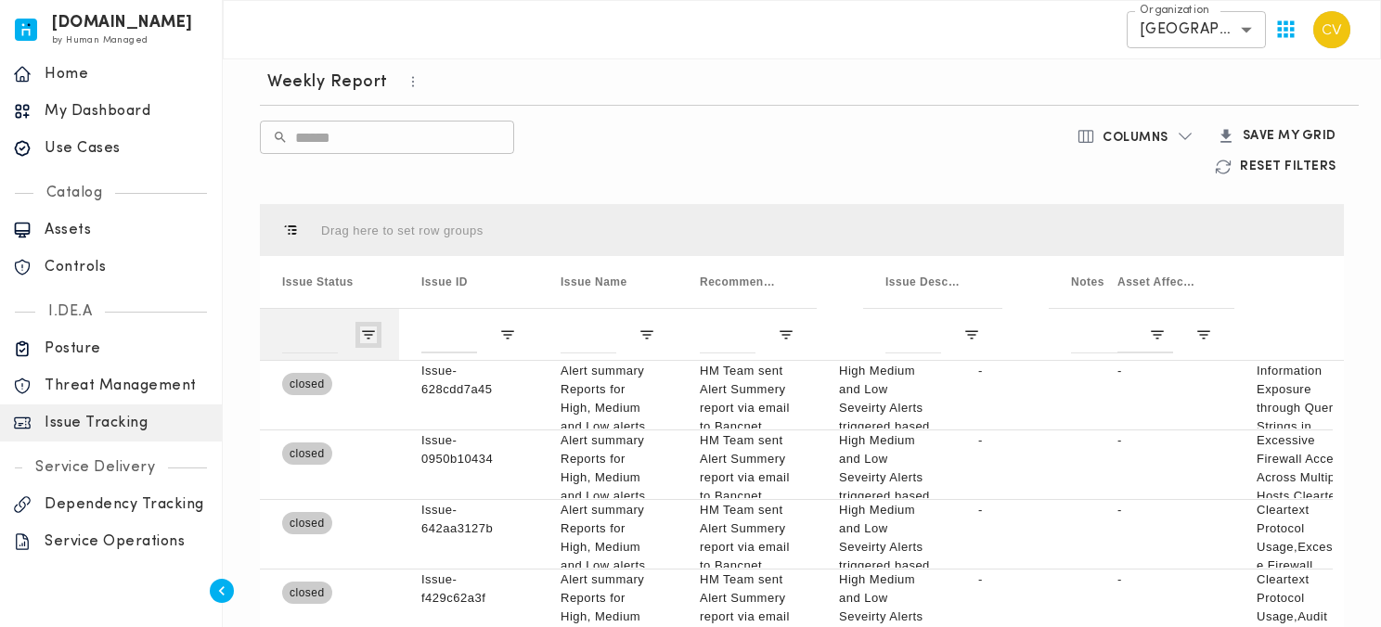
click at [370, 333] on span "Open Filter Menu" at bounding box center [368, 335] width 17 height 17
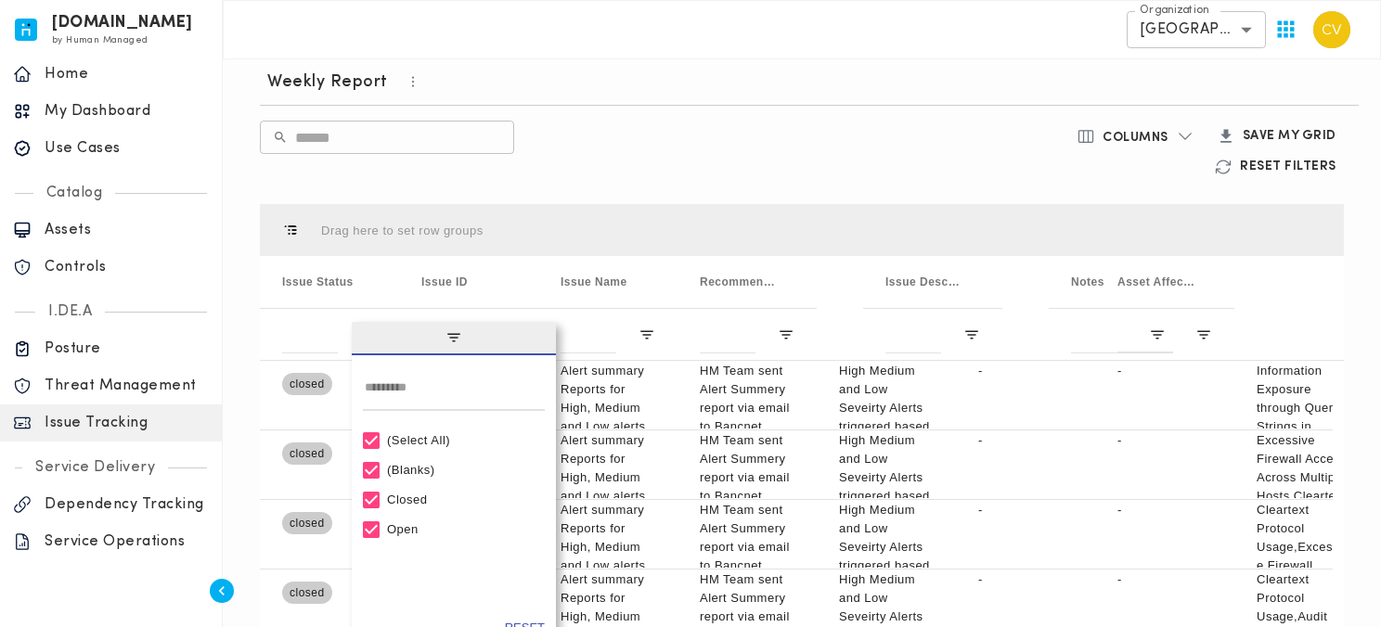
click at [432, 439] on div "(Select All)" at bounding box center [462, 440] width 150 height 14
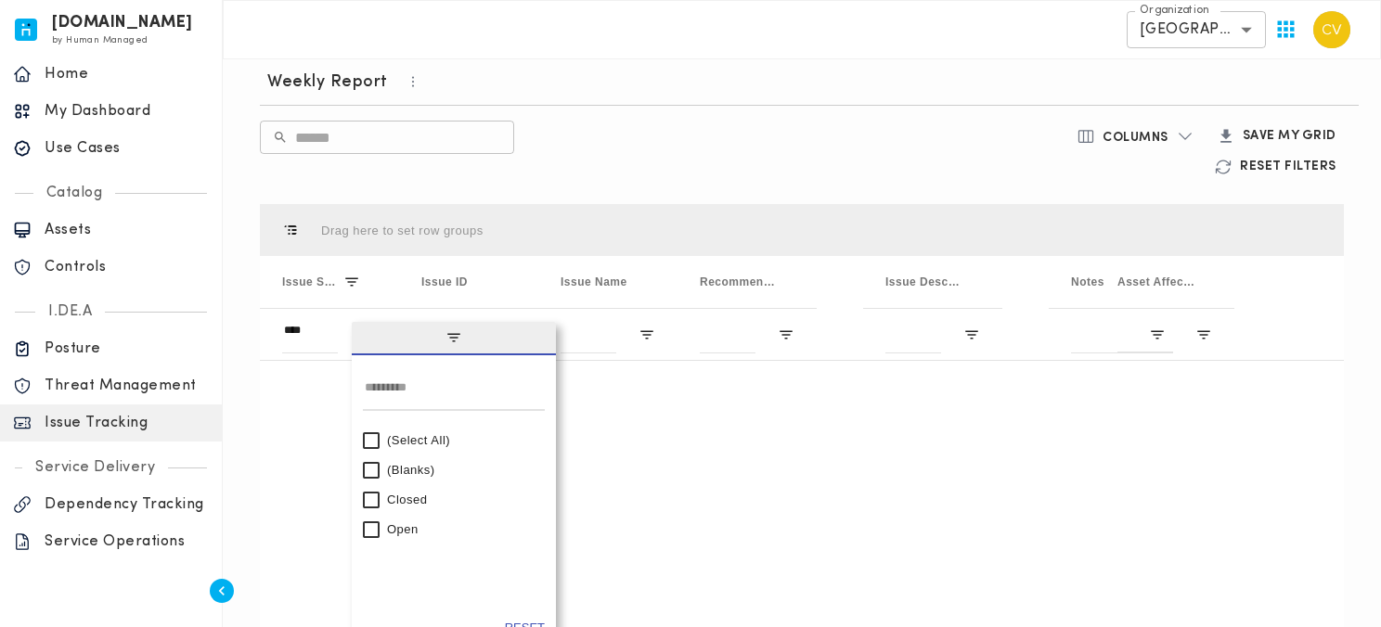
click at [381, 534] on div "Open" at bounding box center [454, 530] width 182 height 30
type input "********"
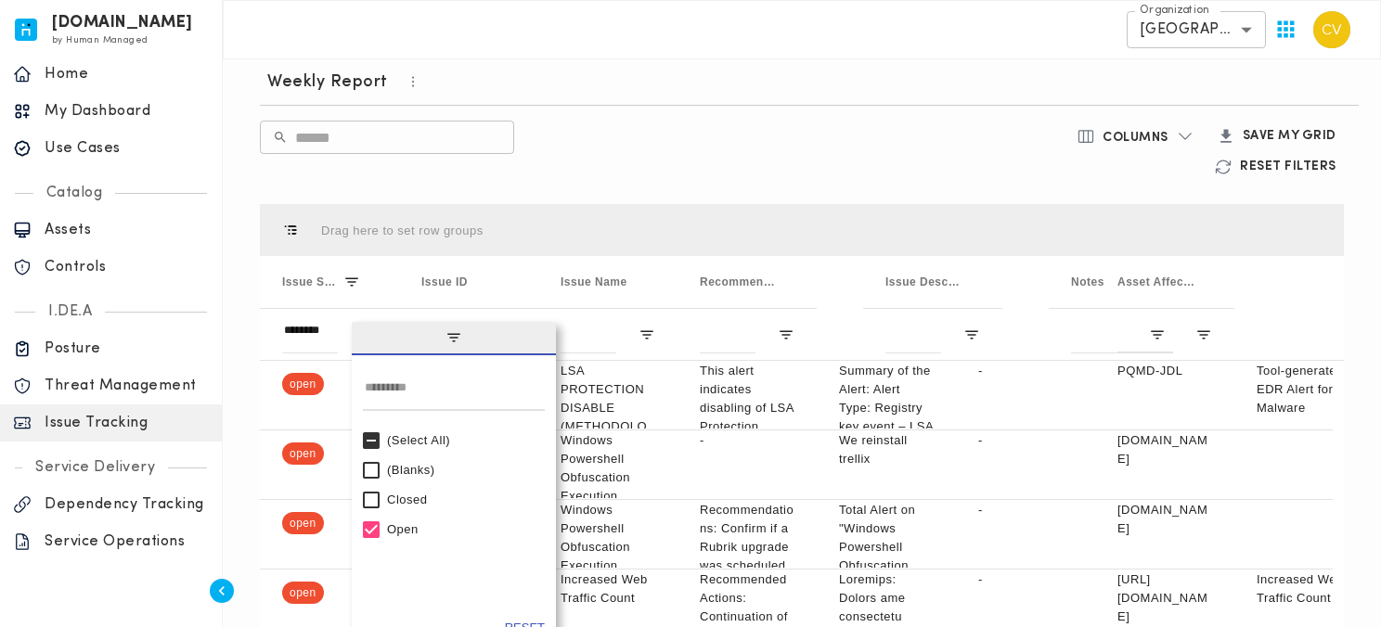
click at [699, 184] on div "Weekly Report ​ ​ Columns Save my Grid Reset Filters Drag here to set row group…" at bounding box center [801, 430] width 1099 height 745
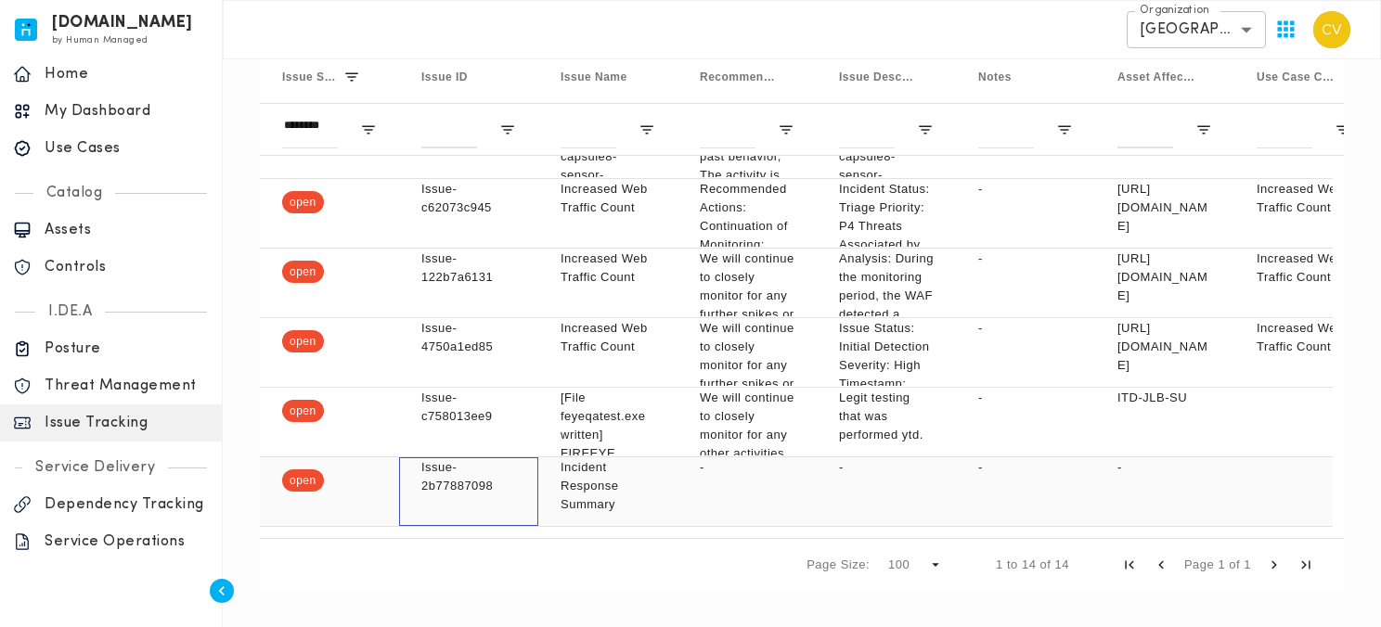
drag, startPoint x: 502, startPoint y: 486, endPoint x: 421, endPoint y: 476, distance: 81.4
click at [419, 476] on div "Issue-2b77887098" at bounding box center [468, 491] width 139 height 69
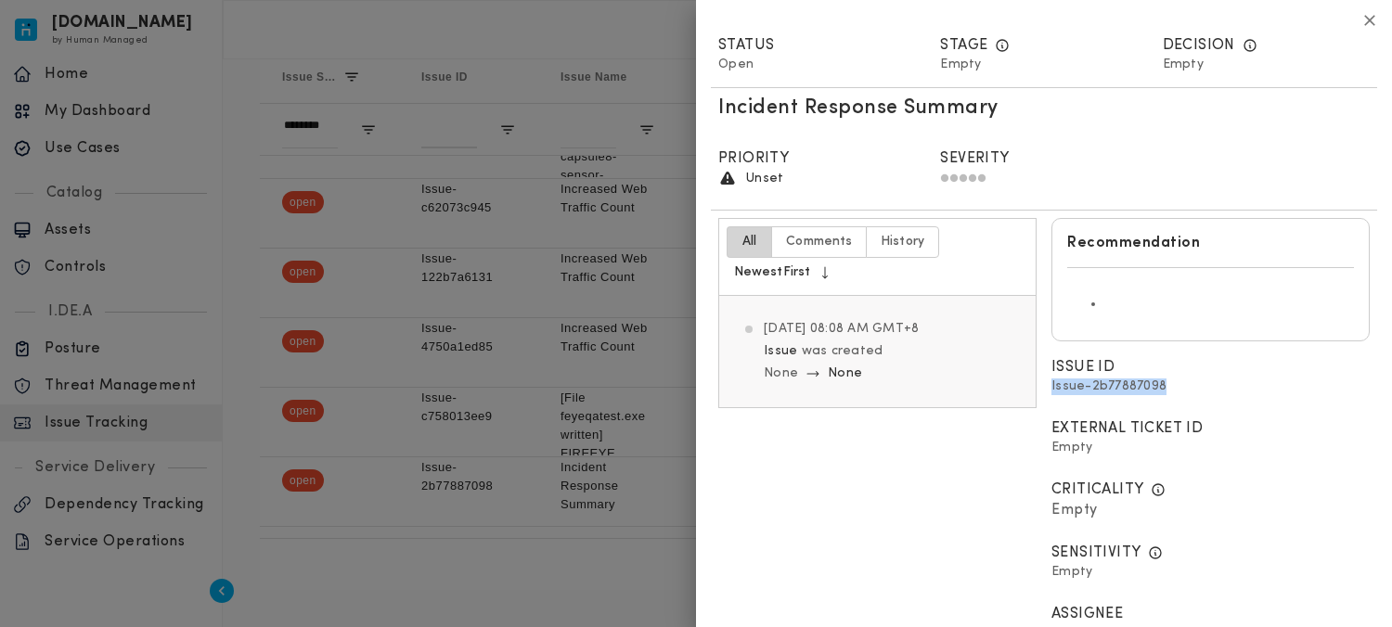
drag, startPoint x: 1161, startPoint y: 387, endPoint x: 1045, endPoint y: 392, distance: 116.1
click at [1045, 392] on div "Issue ID Issue-2b77887098" at bounding box center [1210, 379] width 333 height 61
click at [496, 553] on div at bounding box center [696, 313] width 1392 height 627
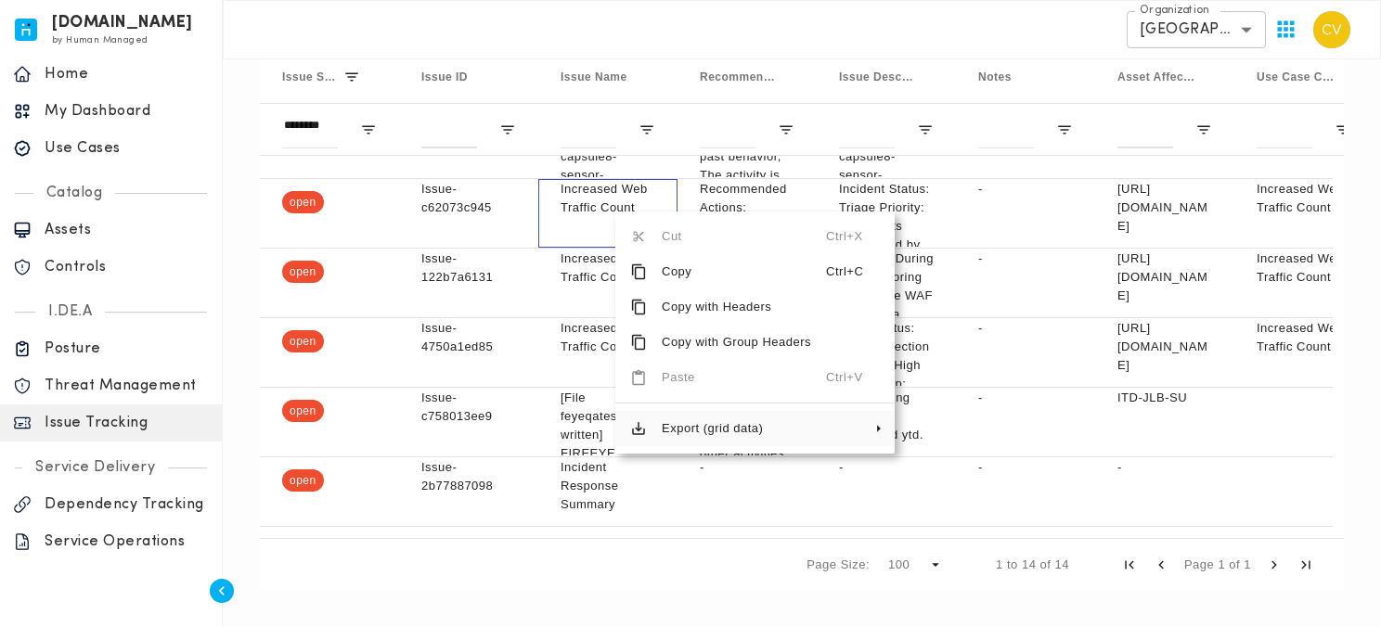
click at [687, 431] on span "Export (grid data)" at bounding box center [736, 428] width 179 height 35
click at [974, 470] on span "Excel Export" at bounding box center [984, 471] width 105 height 35
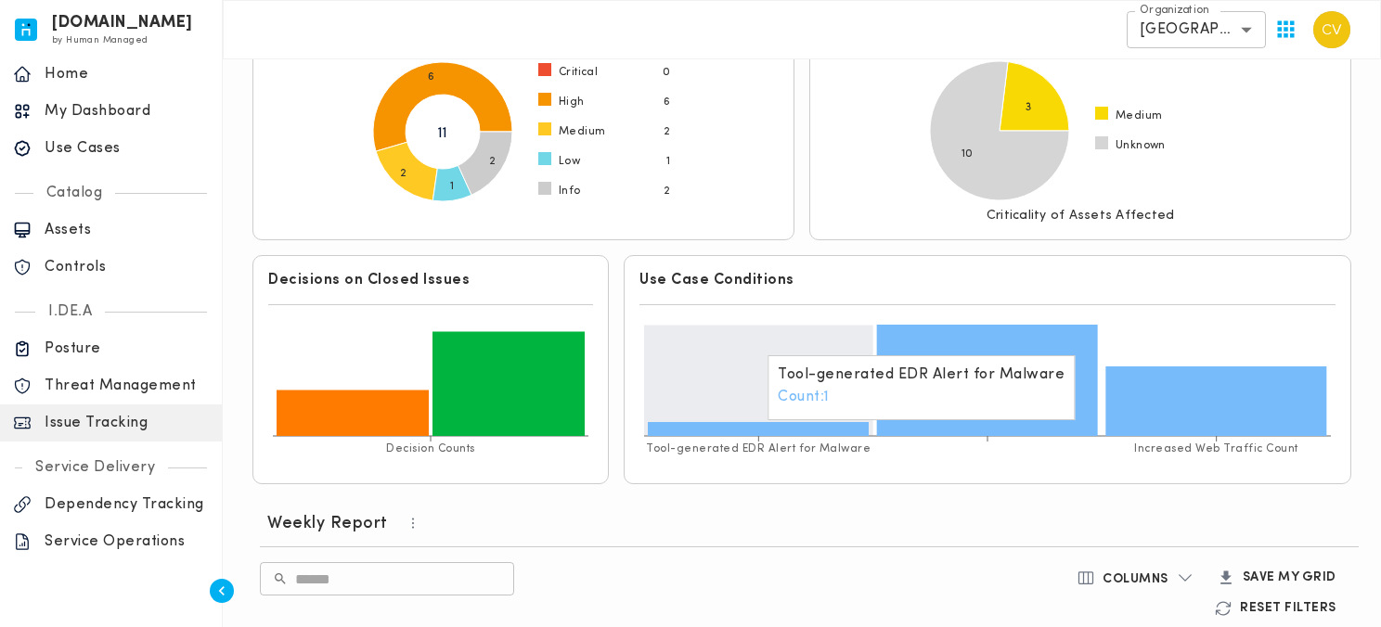
scroll to position [0, 0]
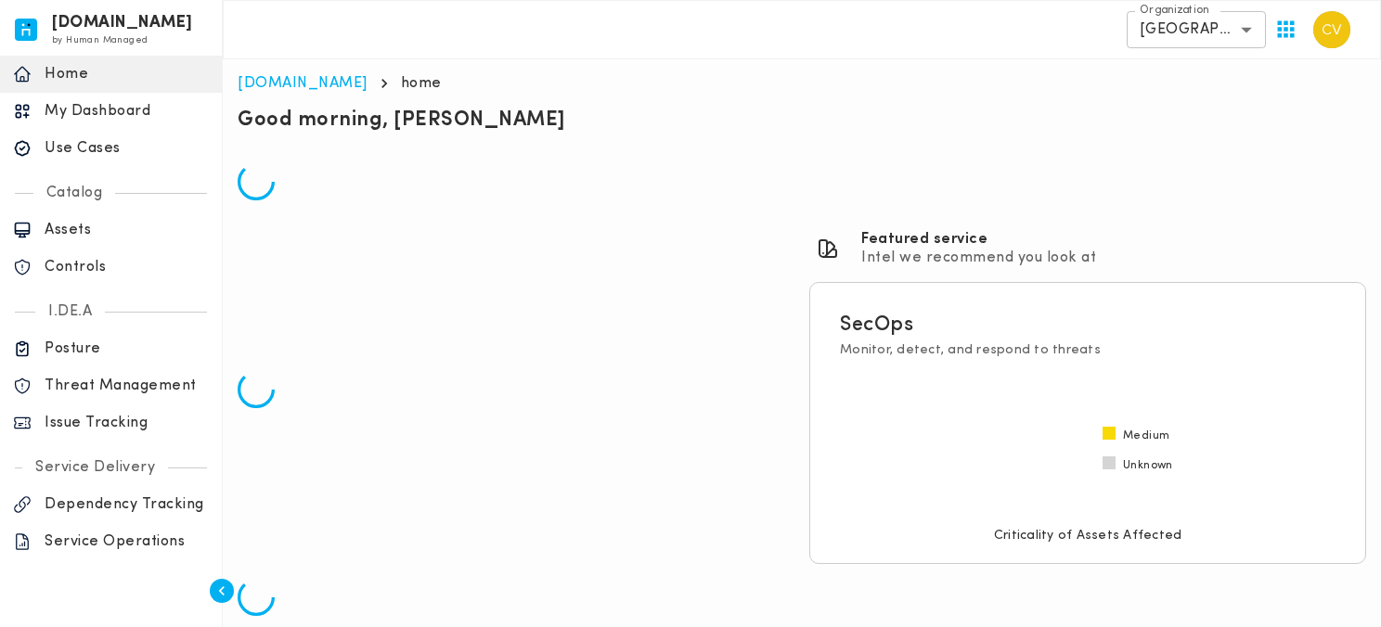
click at [71, 148] on p "Use Cases" at bounding box center [127, 148] width 164 height 19
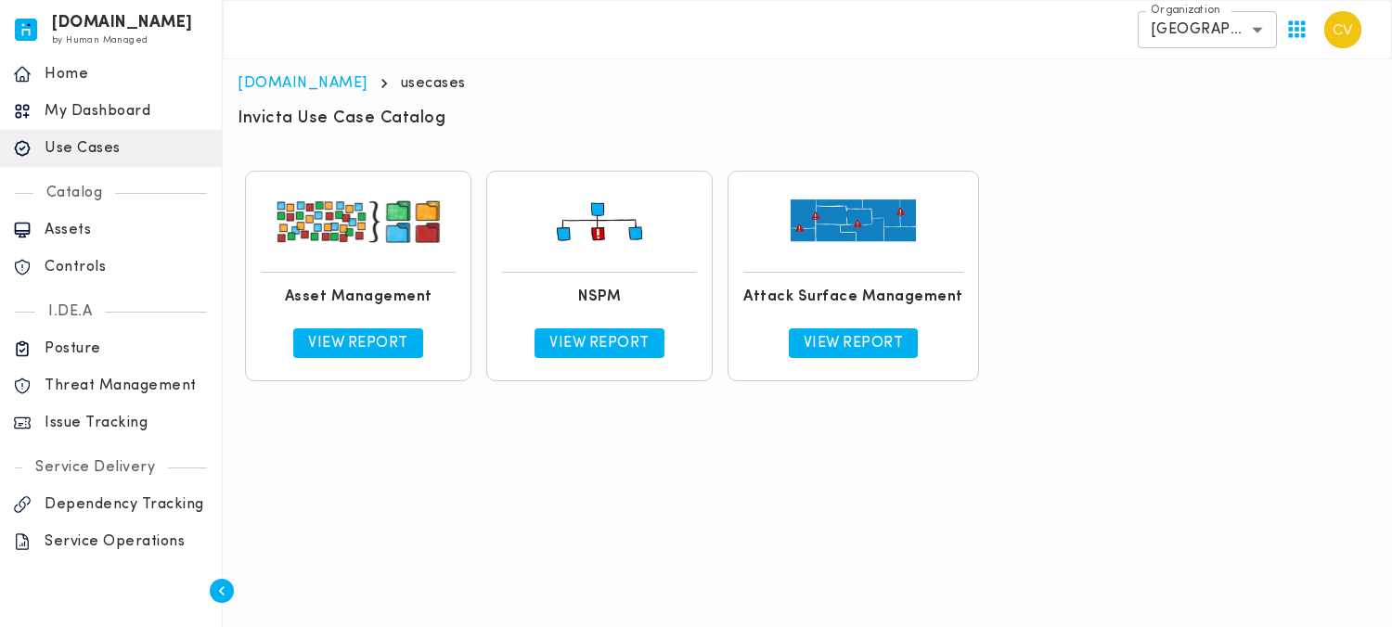
click at [572, 341] on p "View Report" at bounding box center [599, 343] width 100 height 19
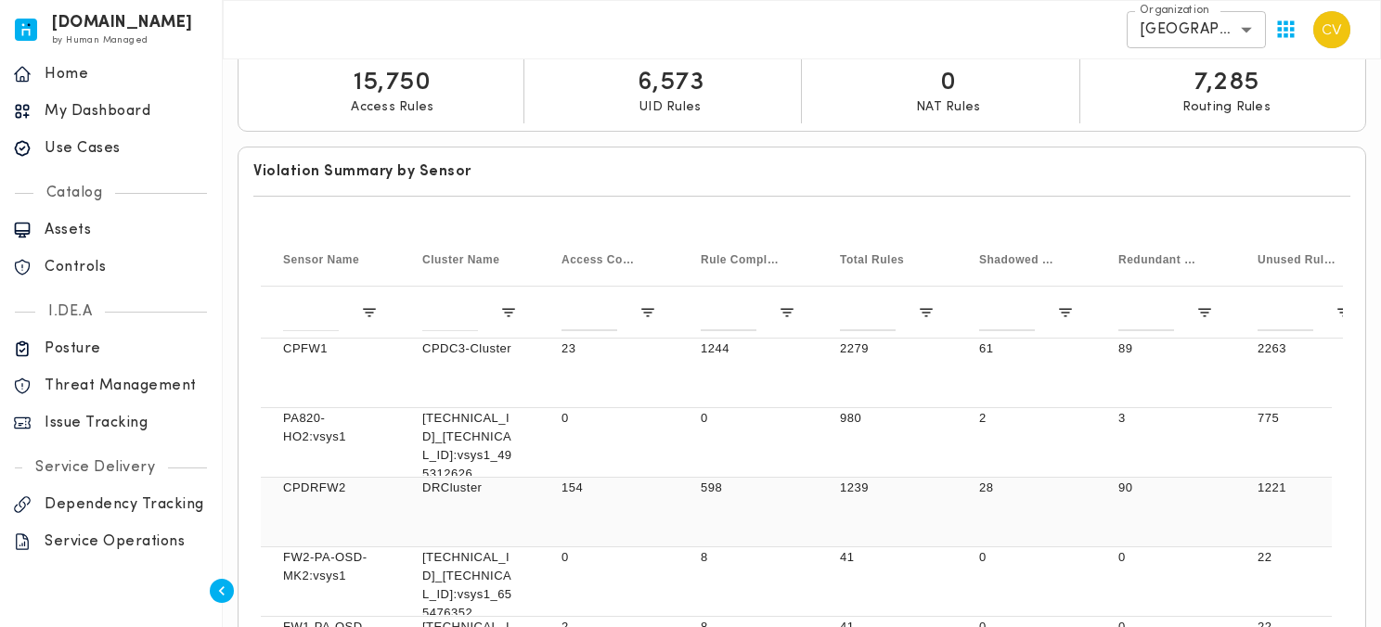
scroll to position [169, 0]
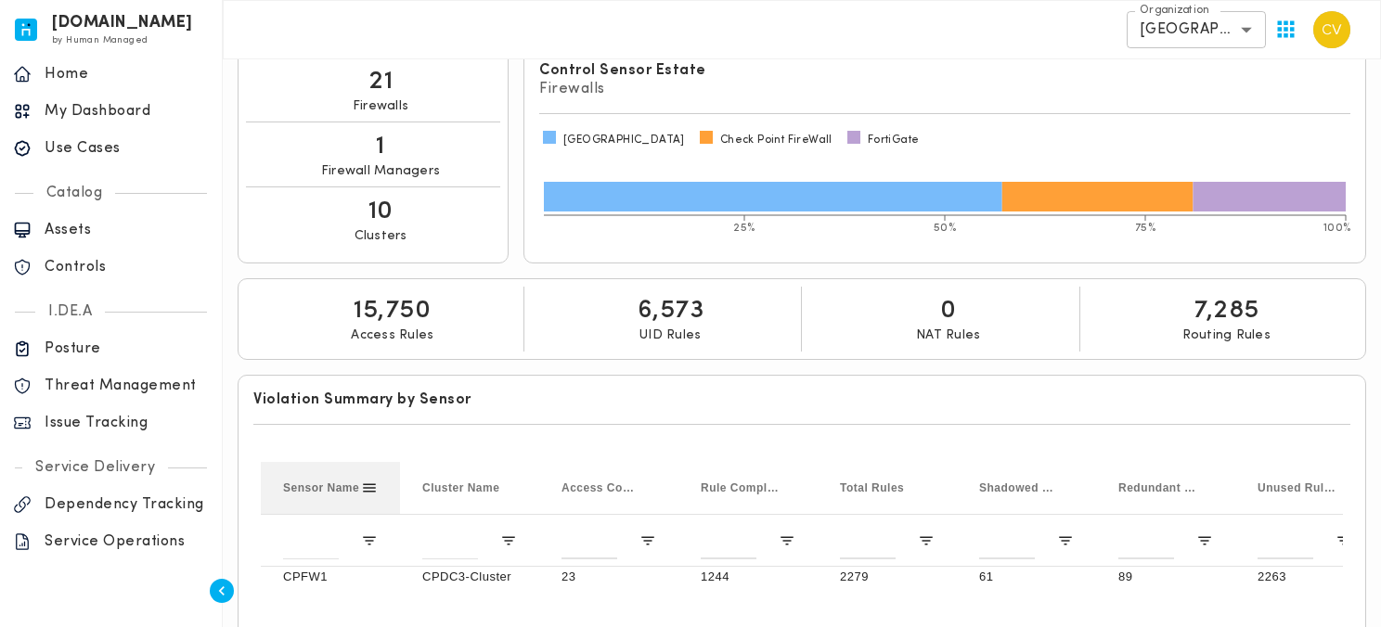
click at [368, 490] on span at bounding box center [369, 488] width 17 height 17
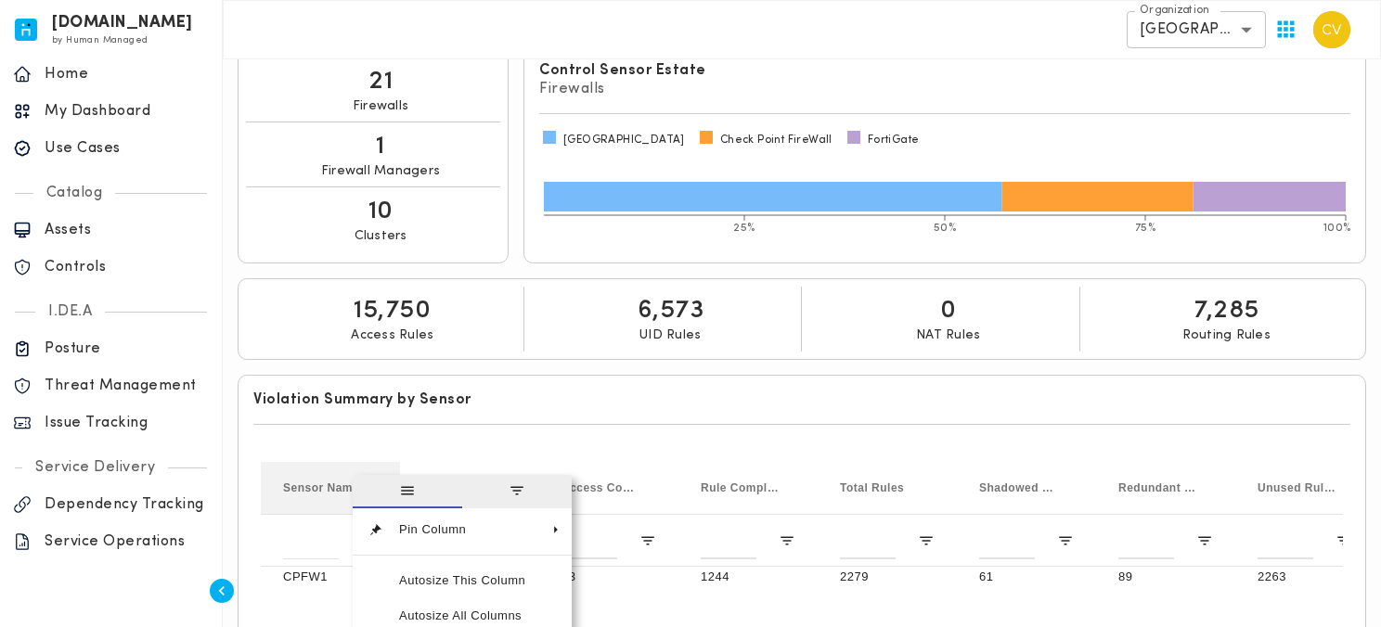
click at [368, 490] on span "general" at bounding box center [407, 491] width 109 height 33
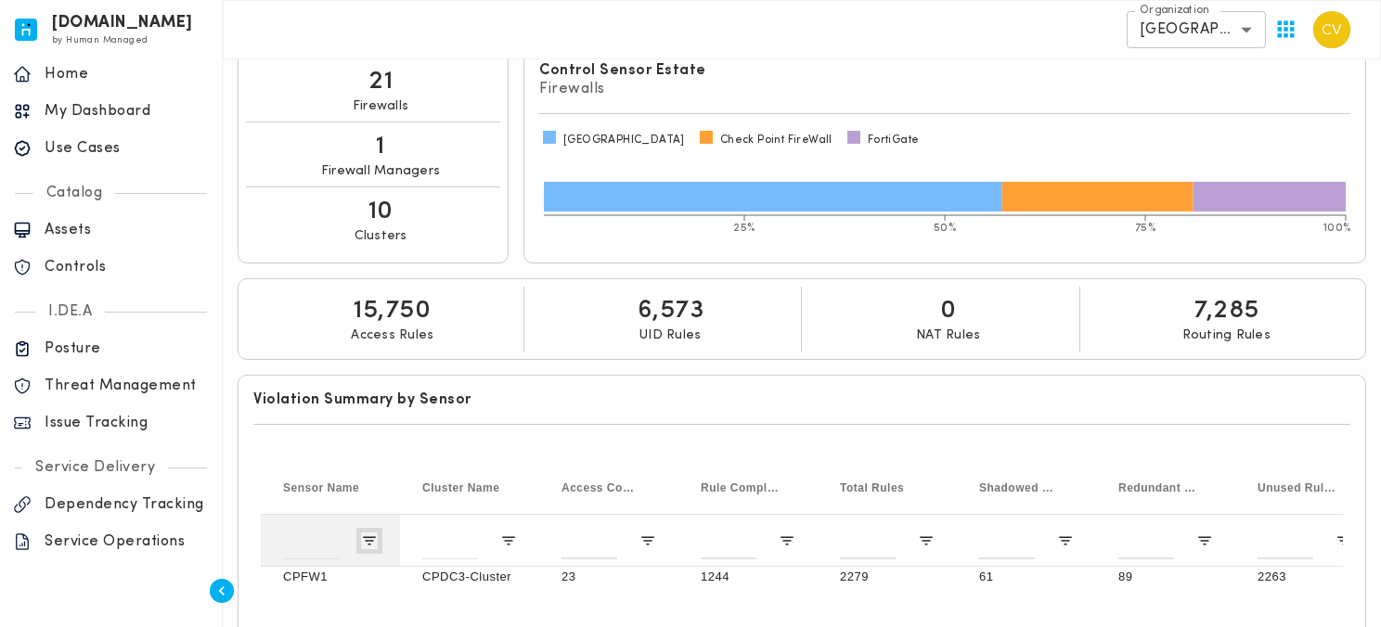
click at [368, 544] on span "Open Filter Menu" at bounding box center [369, 541] width 17 height 17
click at [368, 544] on span "filter" at bounding box center [455, 544] width 204 height 33
click at [318, 484] on span "Sensor Name" at bounding box center [321, 488] width 76 height 13
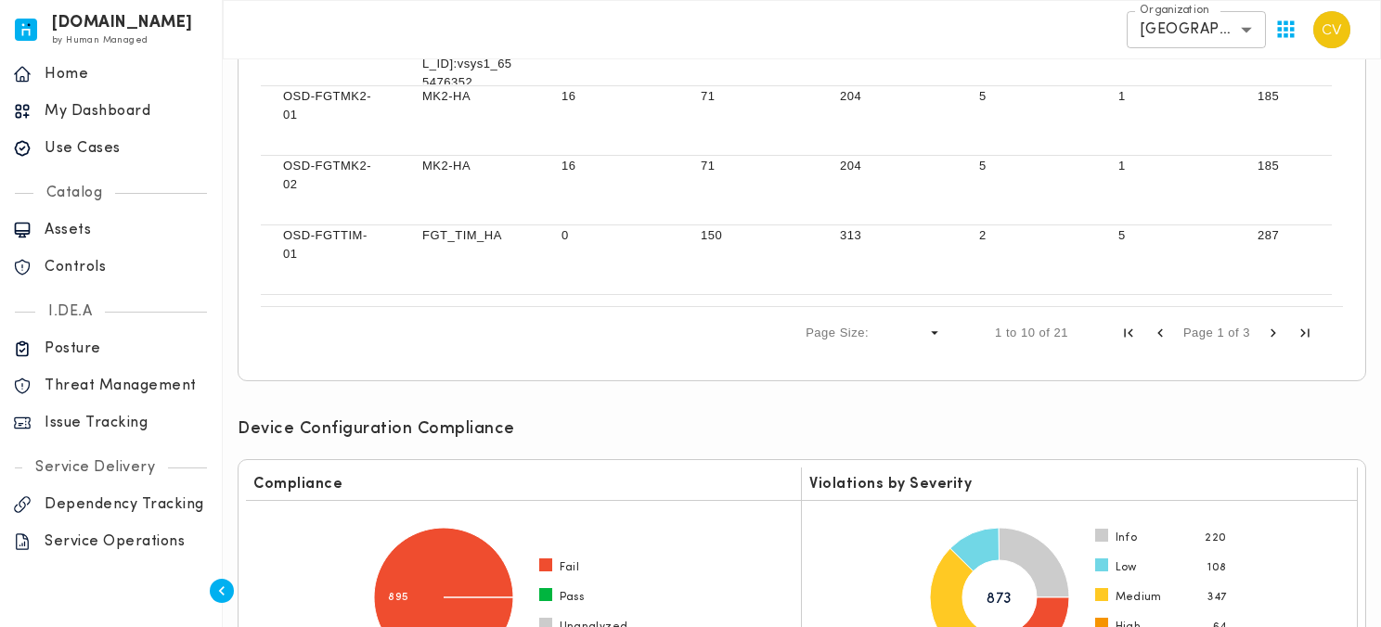
scroll to position [781, 0]
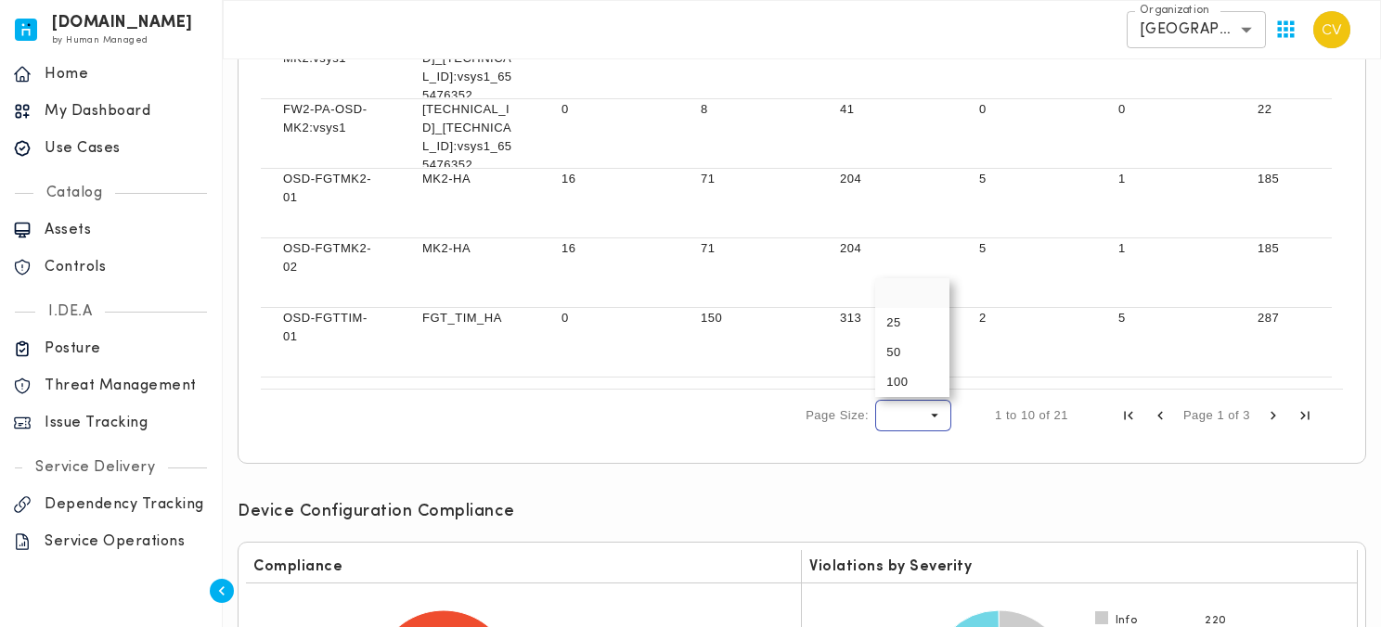
click at [931, 418] on span "Page Size" at bounding box center [934, 415] width 17 height 17
click at [931, 414] on span "Page Size" at bounding box center [934, 415] width 17 height 17
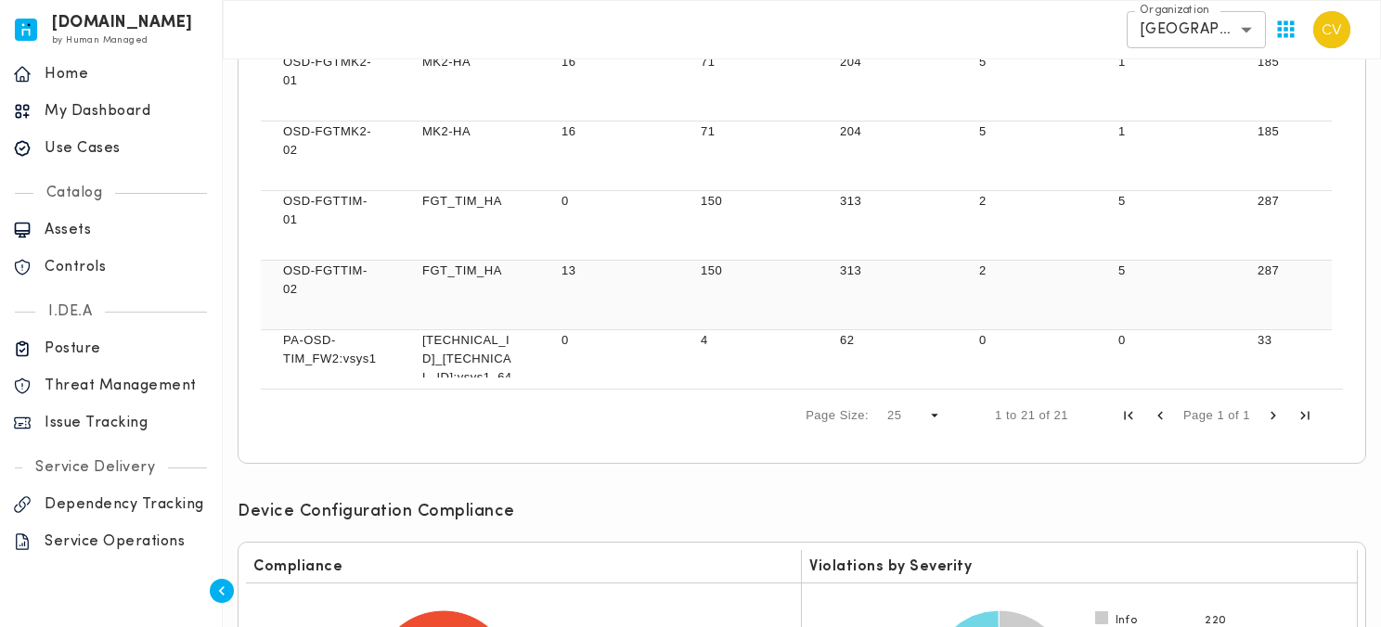
scroll to position [0, 0]
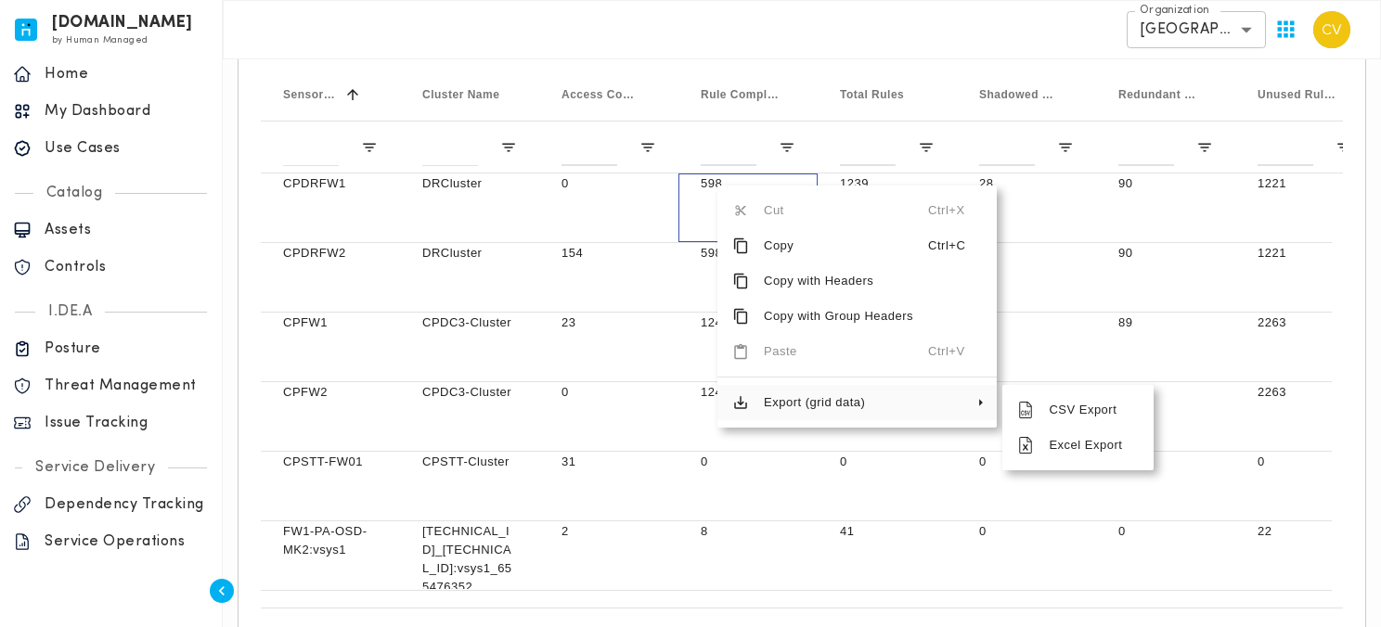
click at [831, 406] on span "Export (grid data)" at bounding box center [838, 402] width 179 height 35
click at [1074, 448] on span "Excel Export" at bounding box center [1086, 445] width 105 height 35
